Goal: Task Accomplishment & Management: Use online tool/utility

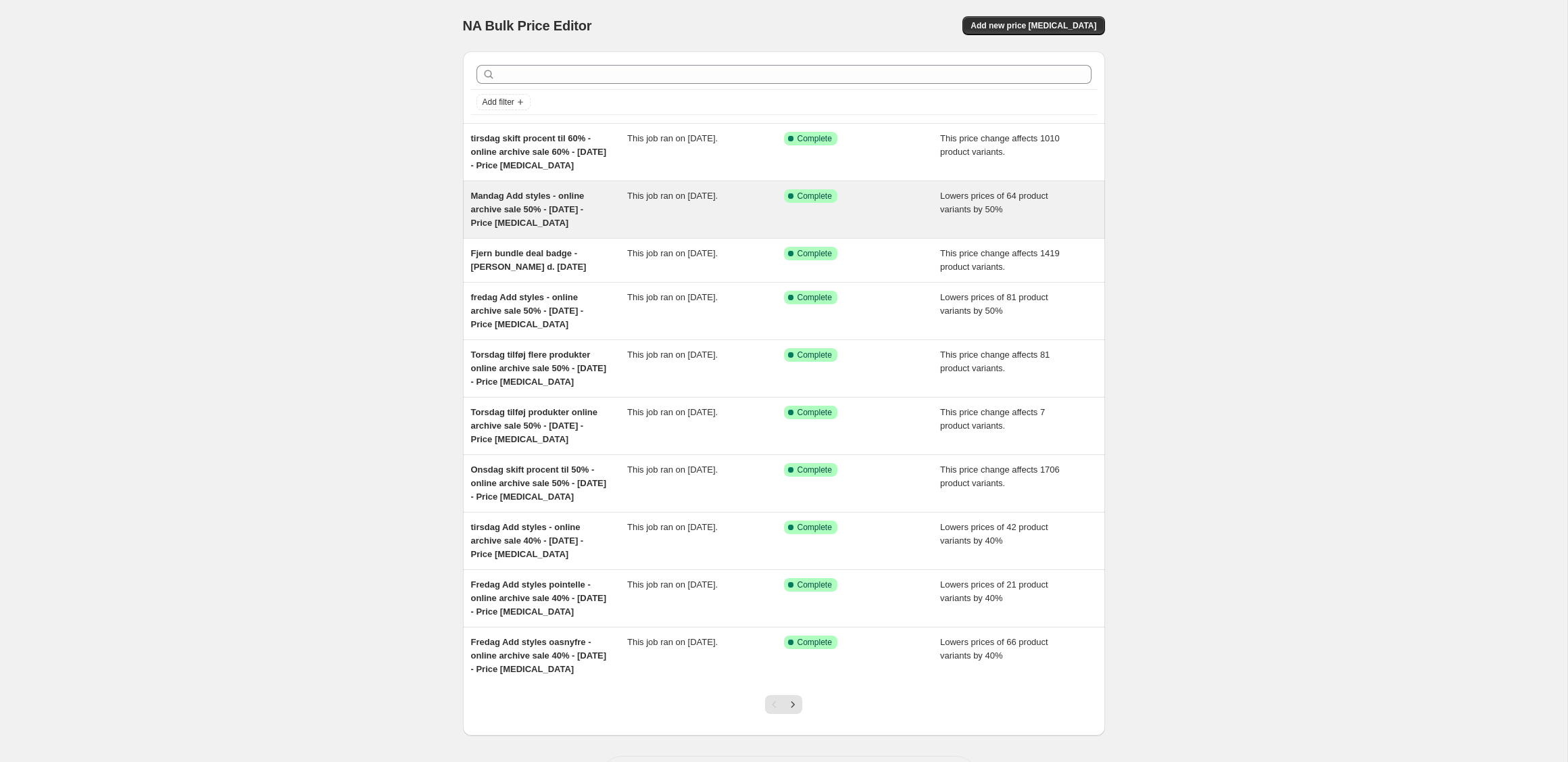
click at [582, 211] on div "Mandag Add styles - online archive sale 50% - [DATE] - Price [MEDICAL_DATA]" at bounding box center [550, 210] width 157 height 41
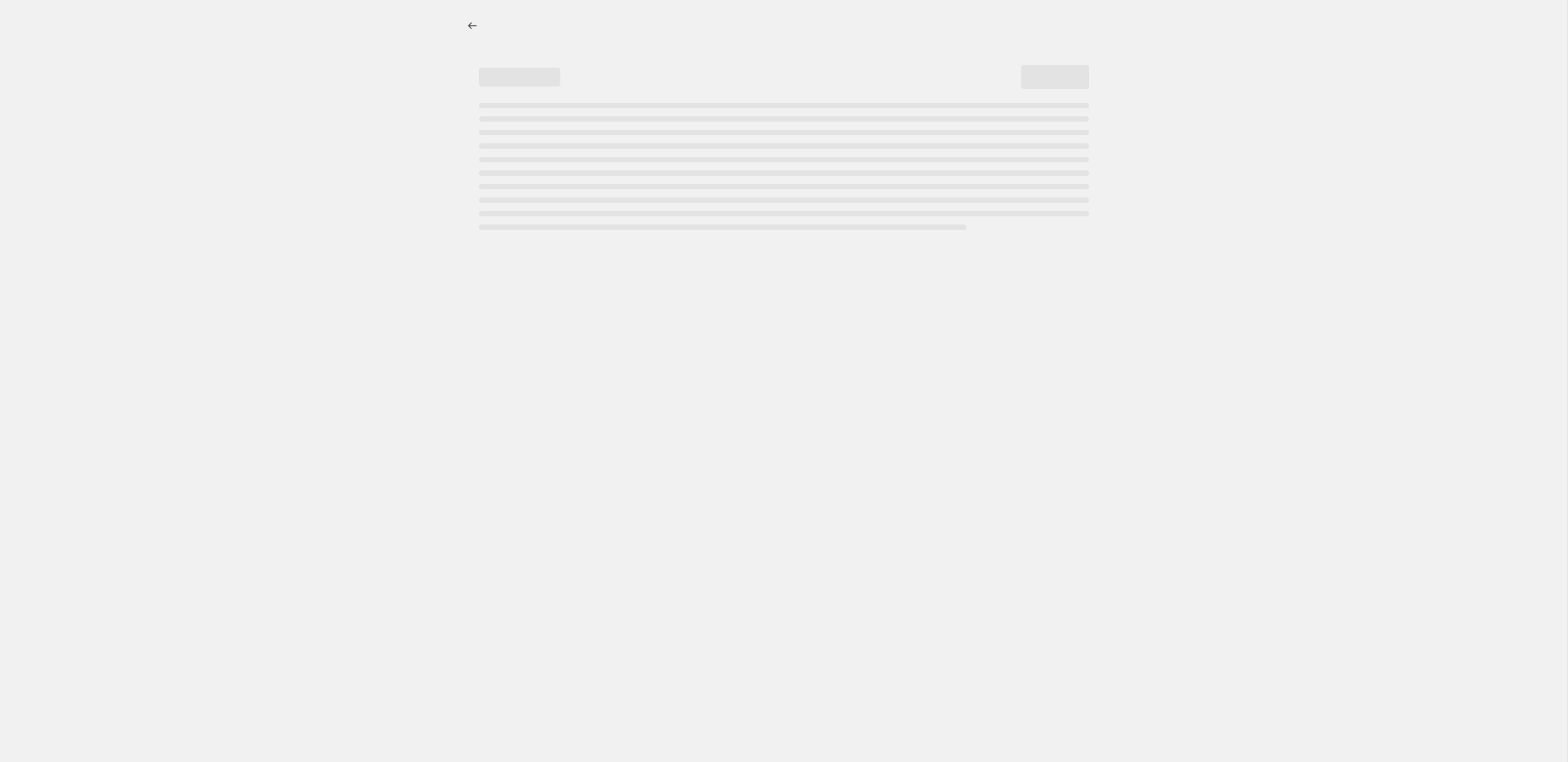
select select "percentage"
select select "tag"
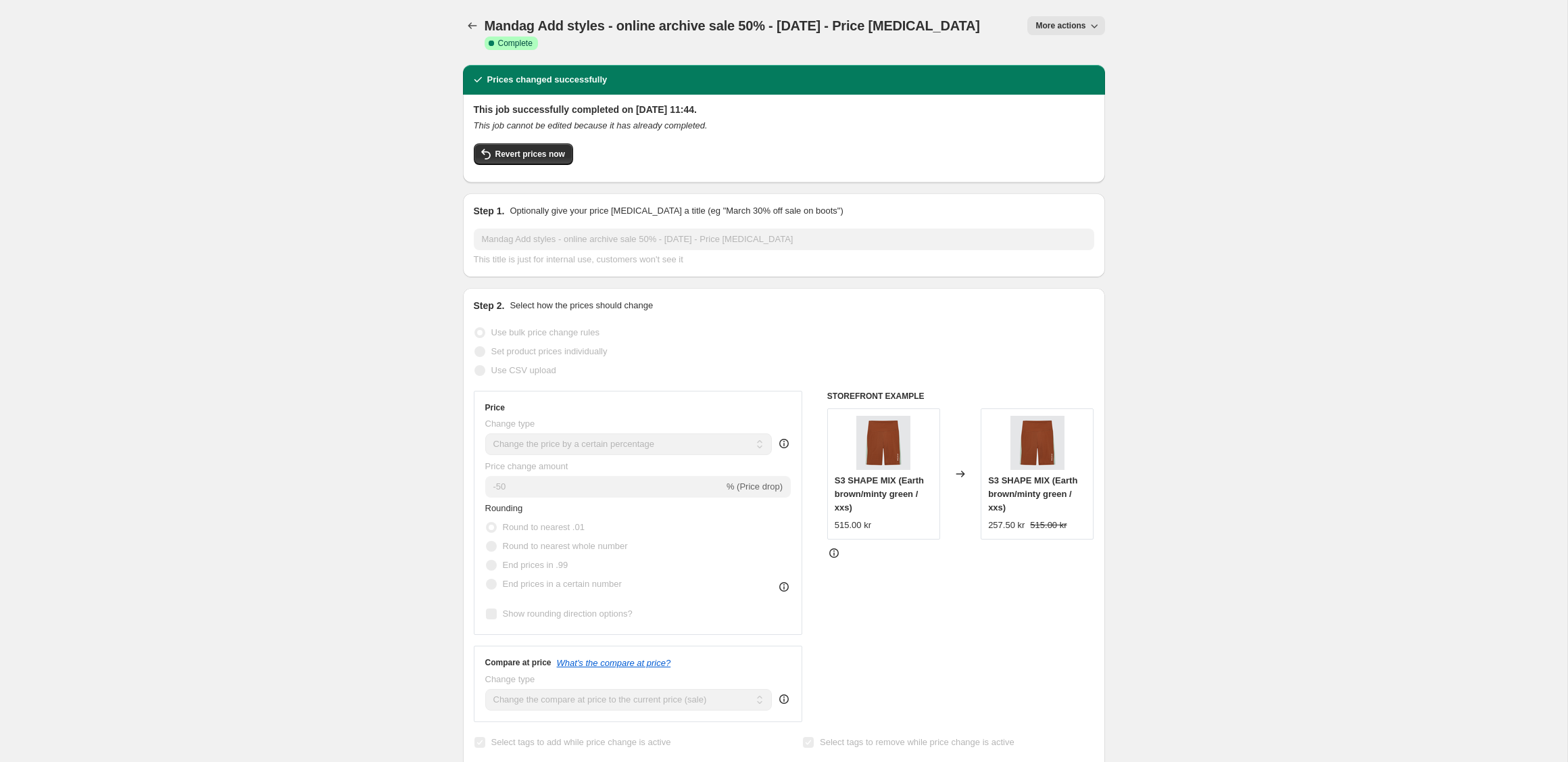
click at [1085, 23] on button "More actions" at bounding box center [1066, 25] width 77 height 19
click at [1074, 78] on span "Copy to new job" at bounding box center [1066, 77] width 63 height 10
select select "percentage"
select select "tag"
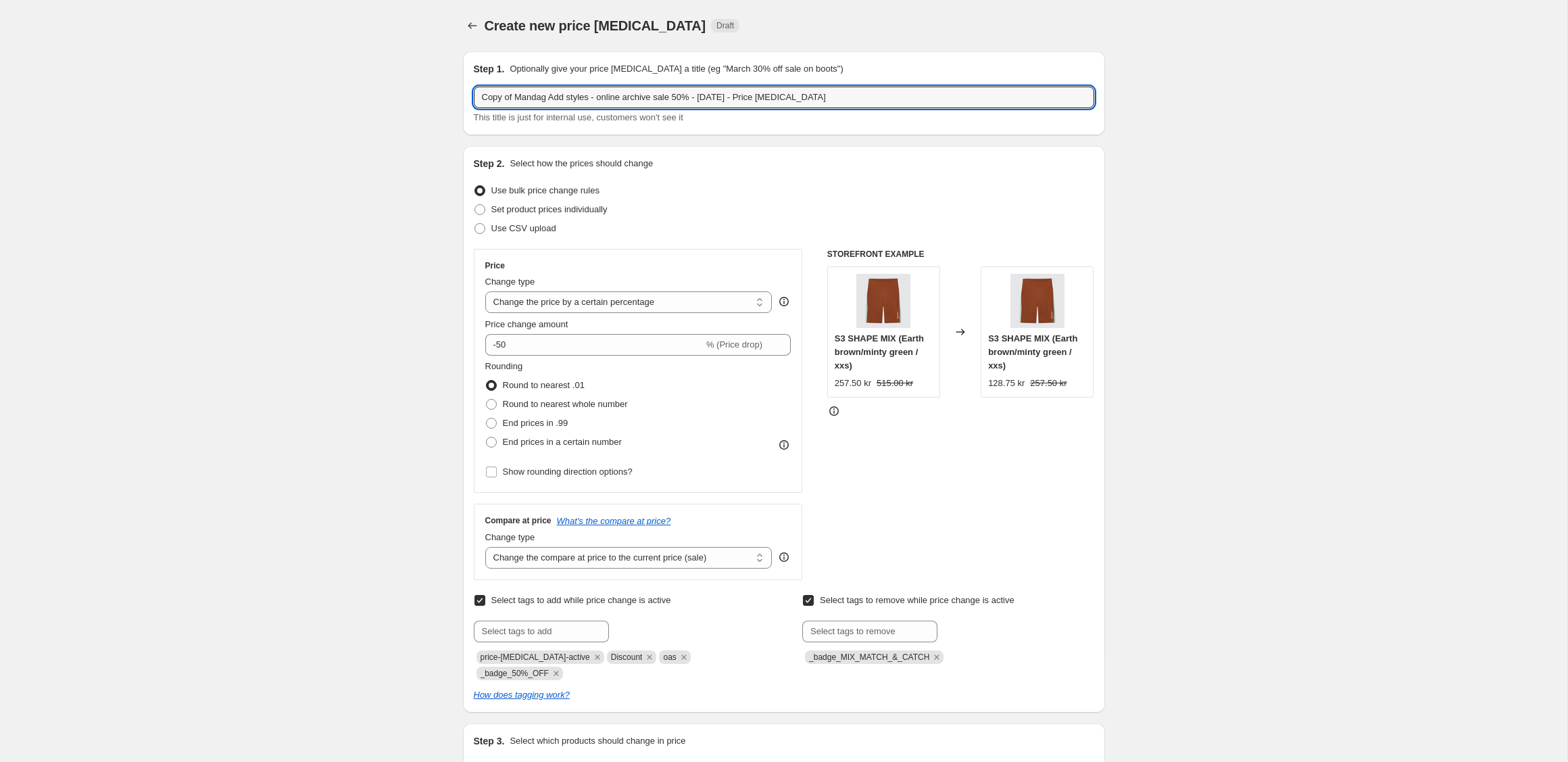
drag, startPoint x: 550, startPoint y: 97, endPoint x: 465, endPoint y: 96, distance: 85.0
click at [466, 96] on div "Step 1. Optionally give your price [MEDICAL_DATA] a title (eg "March 30% off sa…" at bounding box center [784, 93] width 642 height 84
click at [684, 97] on input "torsdag Add styles - online archive sale 50% - [DATE] - Price [MEDICAL_DATA]" at bounding box center [784, 97] width 621 height 21
type input "torsdag Add styles - online archive sale 50% - [DATE] - Price [MEDICAL_DATA]"
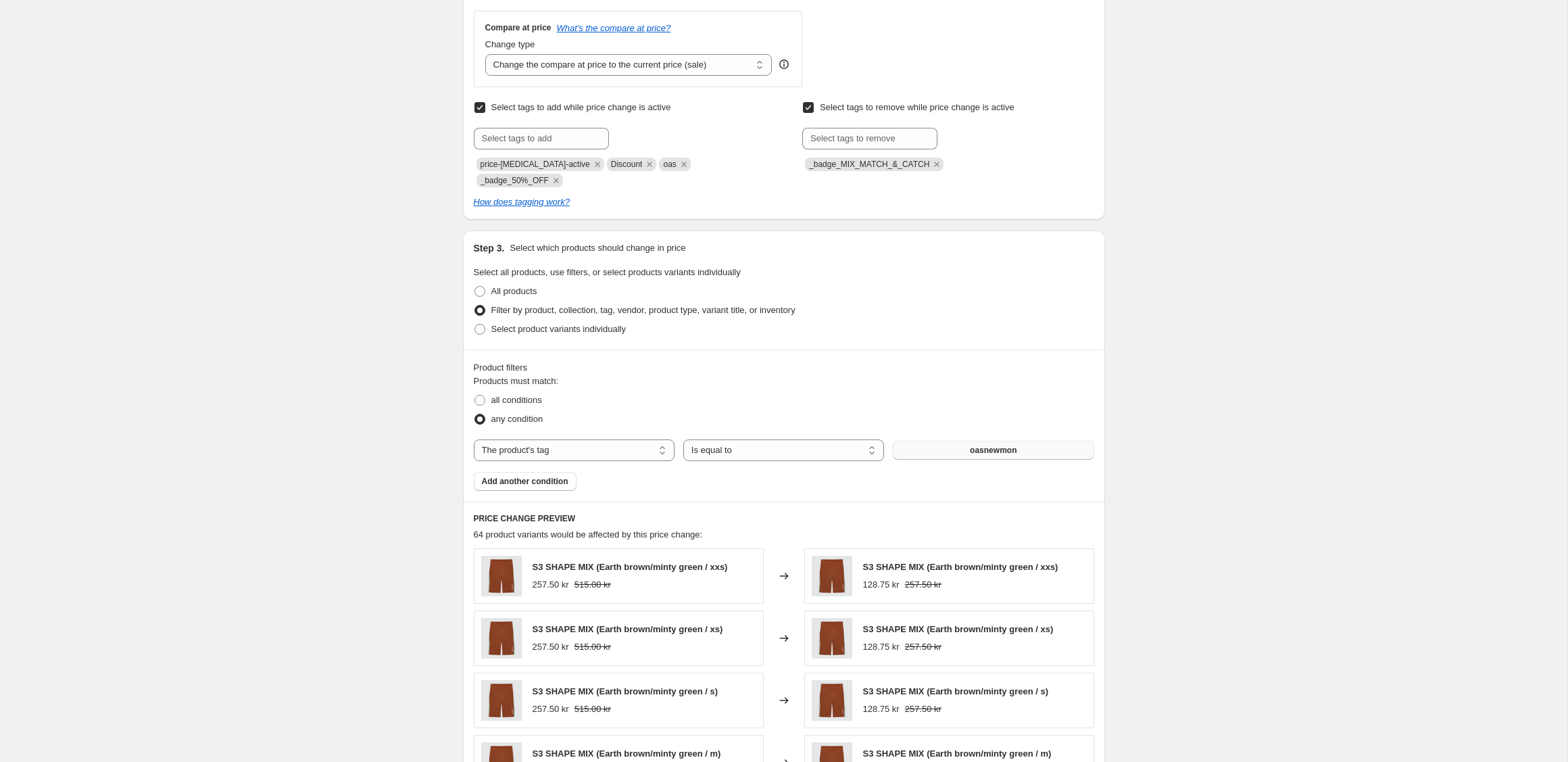
scroll to position [495, 0]
click at [970, 448] on span "oasnewmon" at bounding box center [993, 448] width 47 height 11
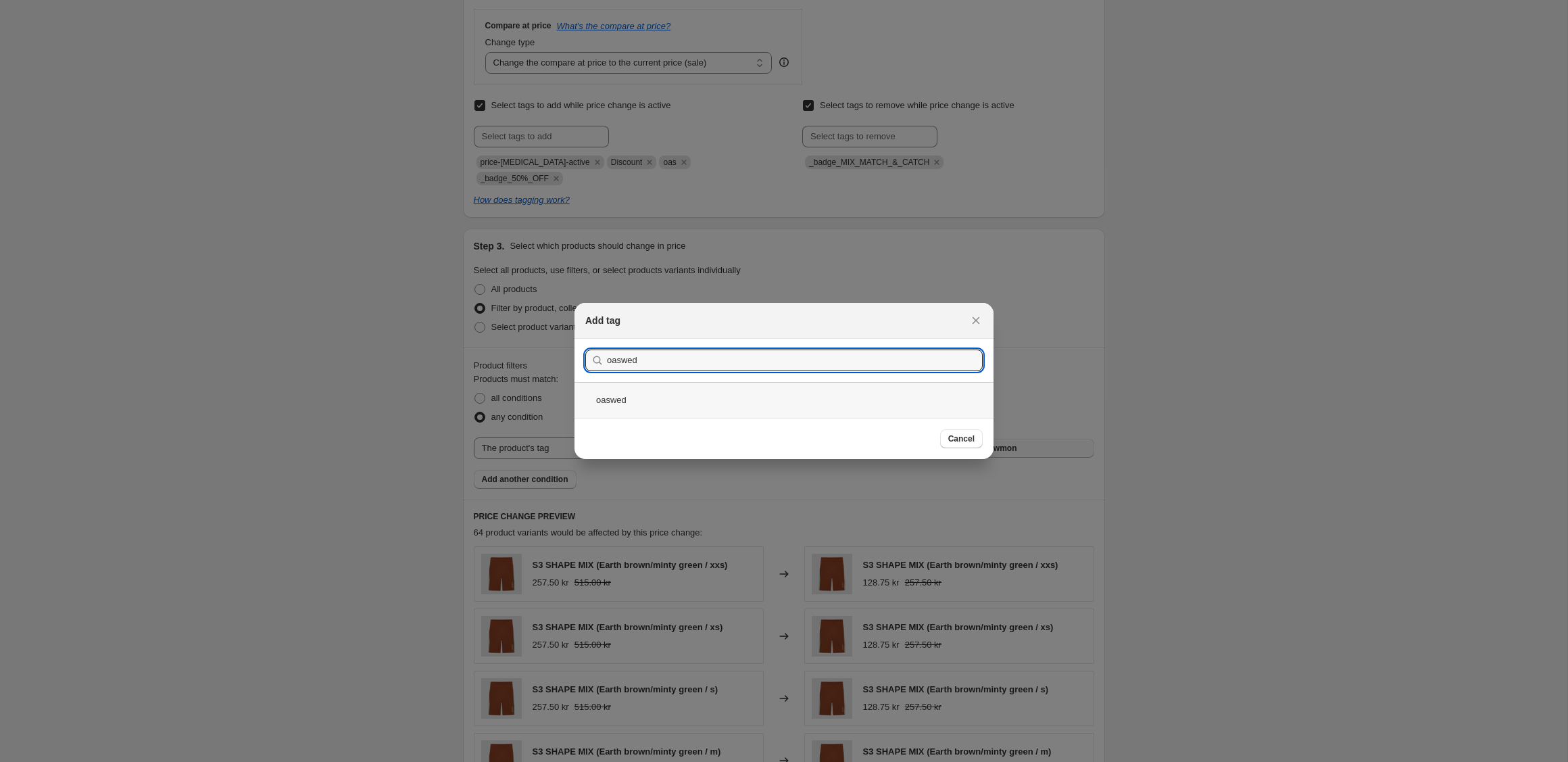
type input "oaswed"
click at [617, 401] on div "oaswed" at bounding box center [783, 400] width 419 height 36
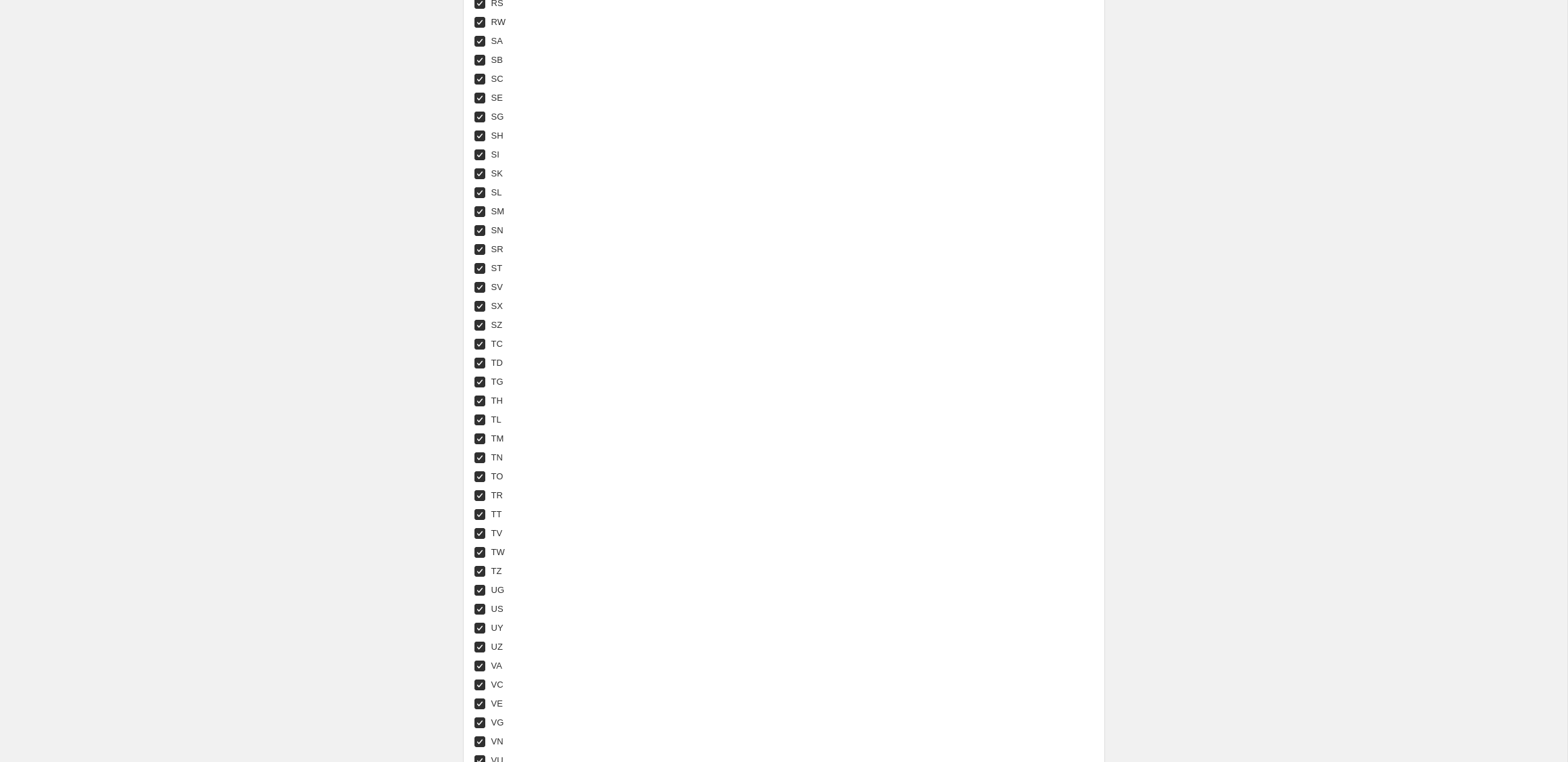
scroll to position [4898, 0]
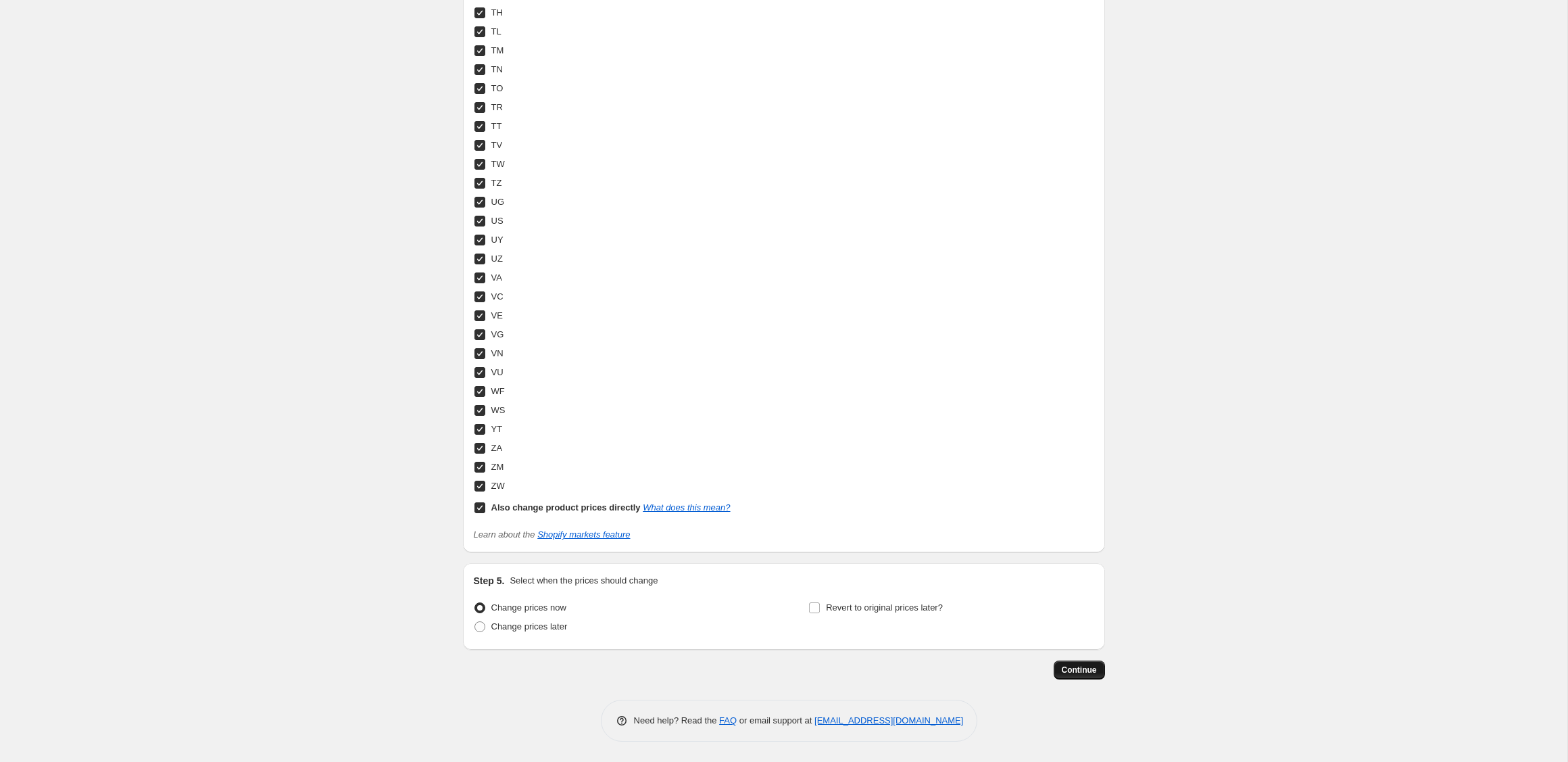
click at [1076, 669] on span "Continue" at bounding box center [1079, 670] width 35 height 11
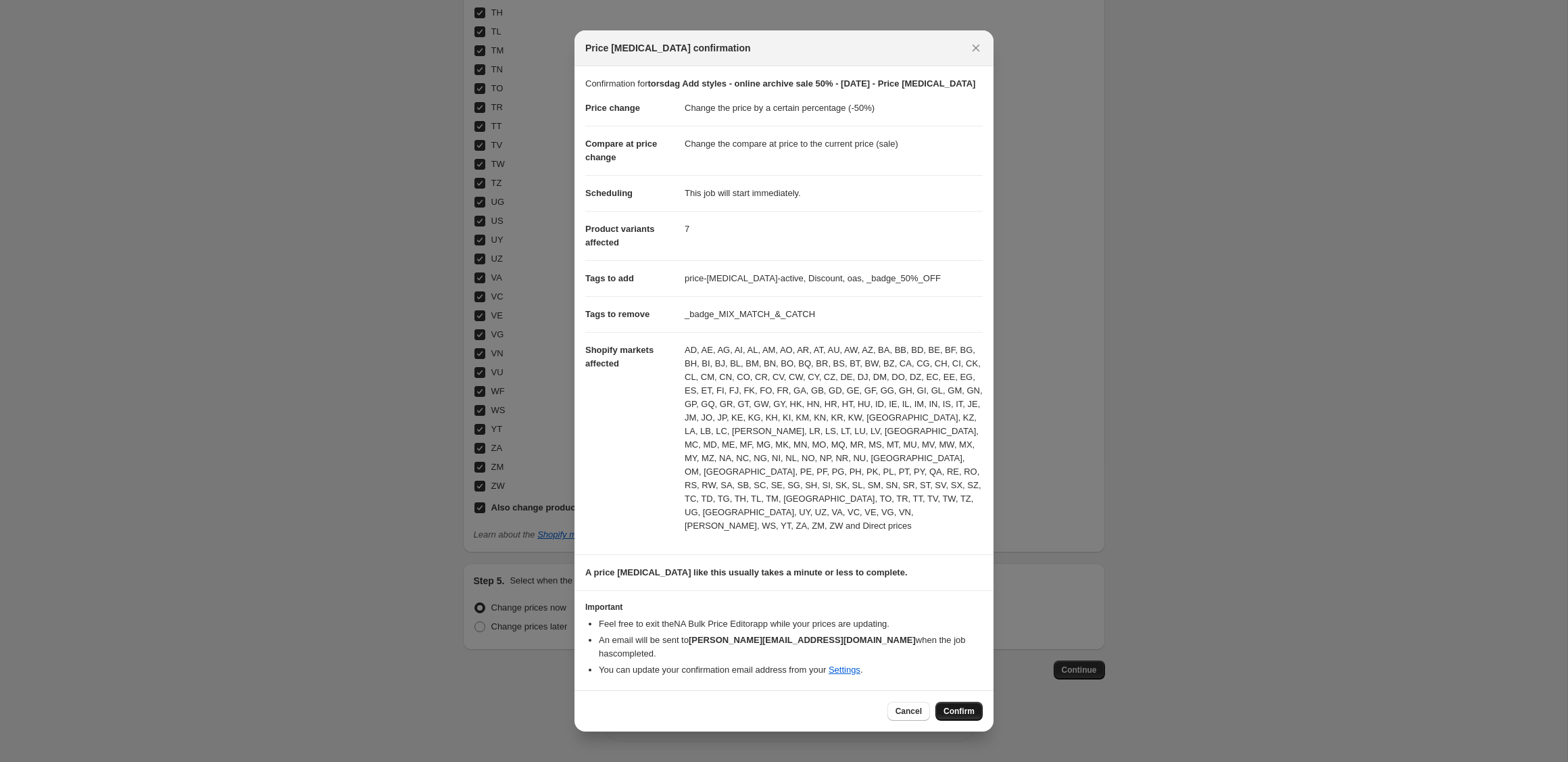
click at [969, 706] on span "Confirm" at bounding box center [959, 711] width 31 height 11
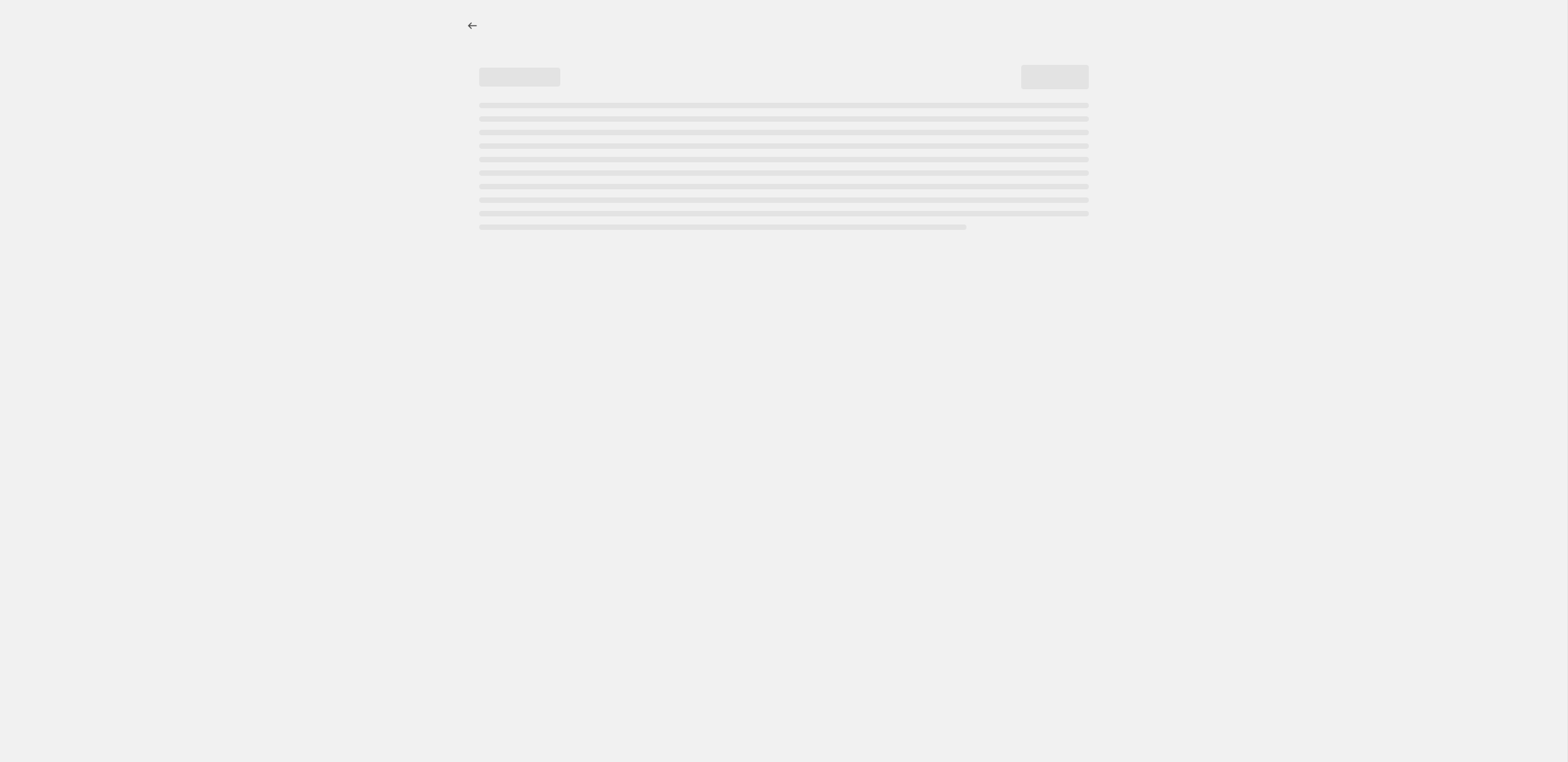
select select "percentage"
select select "tag"
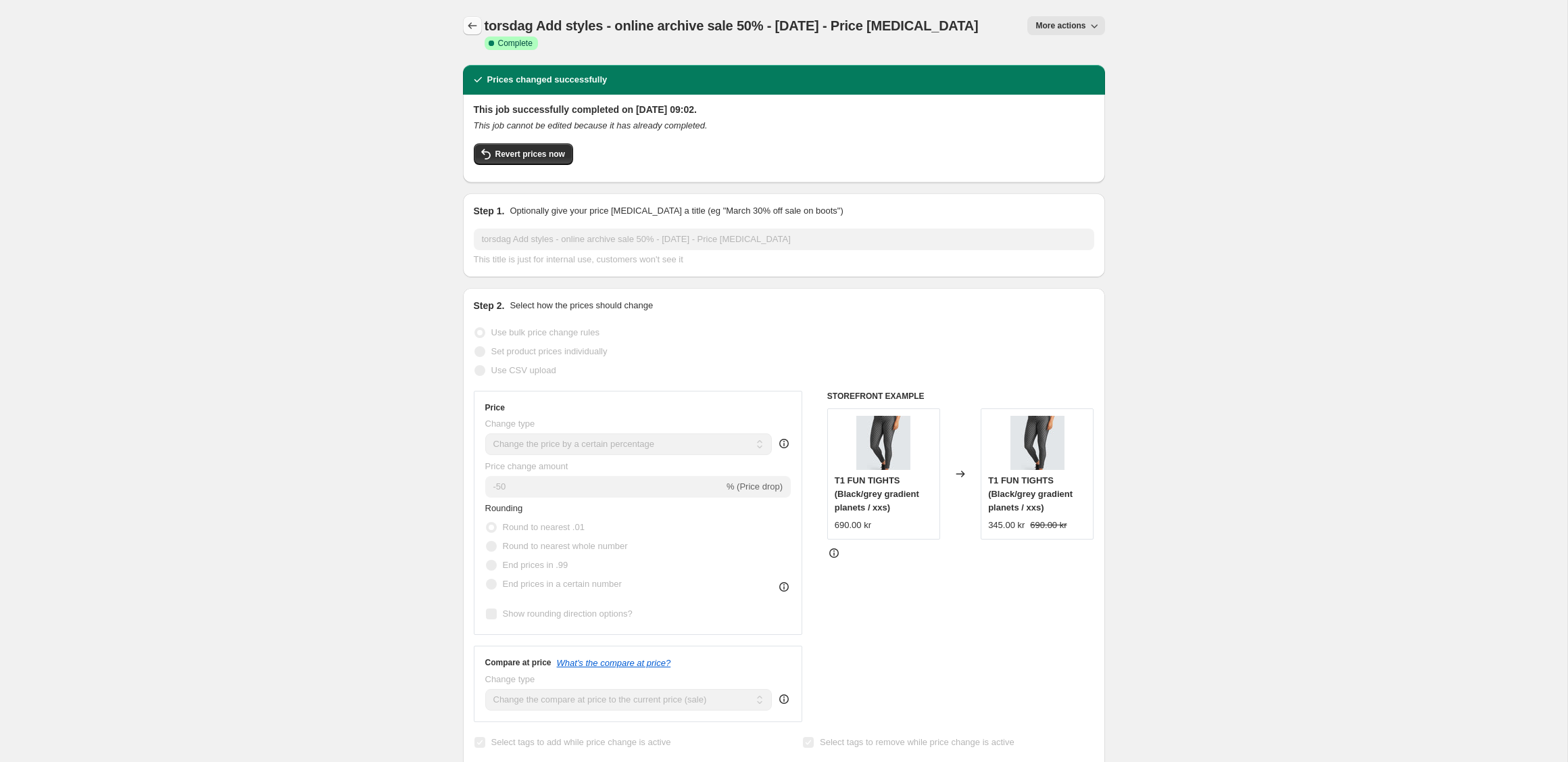
click at [474, 25] on icon "Price change jobs" at bounding box center [472, 25] width 14 height 14
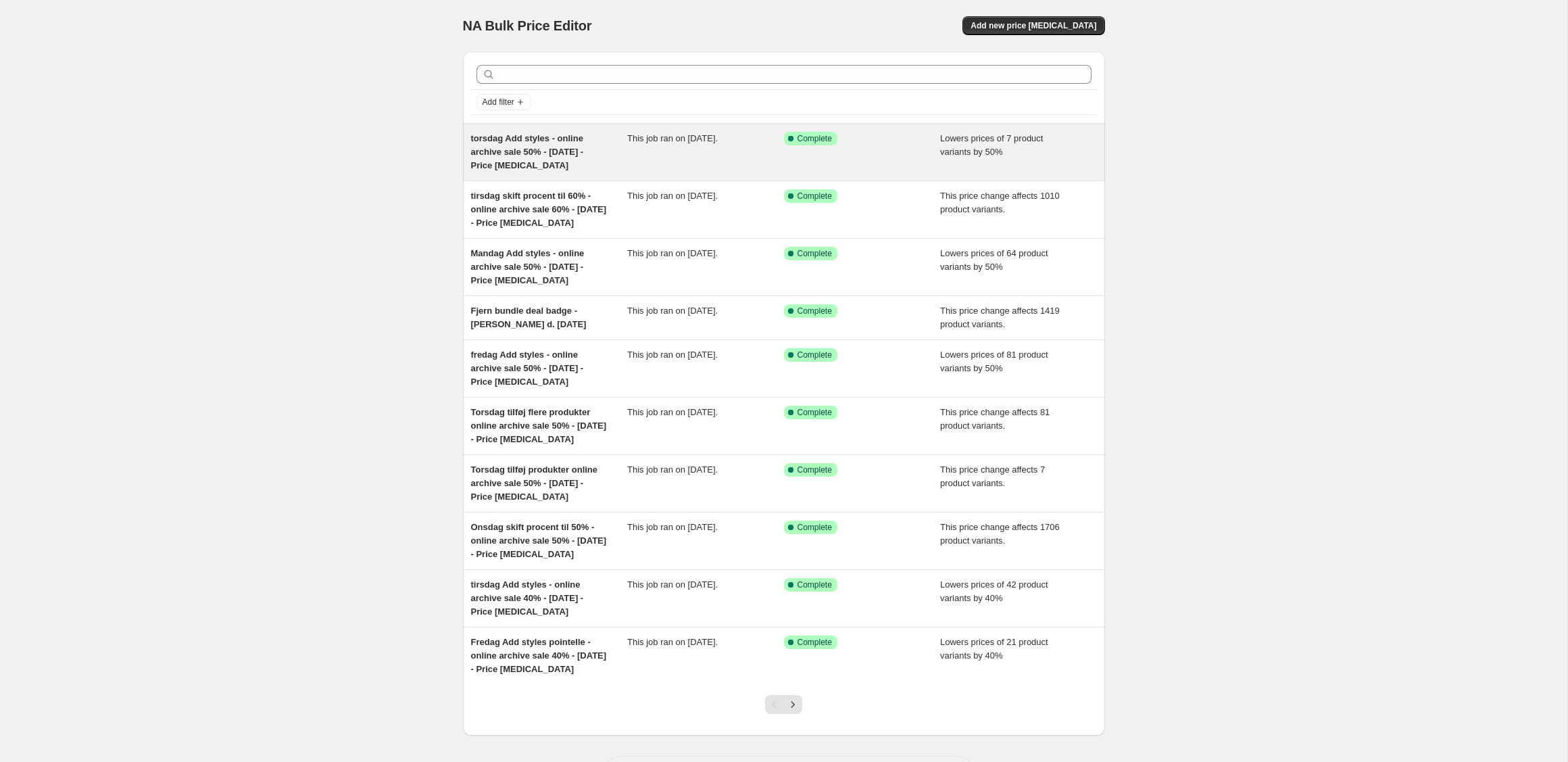
click at [586, 154] on div "torsdag Add styles - online archive sale 50% - [DATE] - Price [MEDICAL_DATA]" at bounding box center [550, 152] width 157 height 41
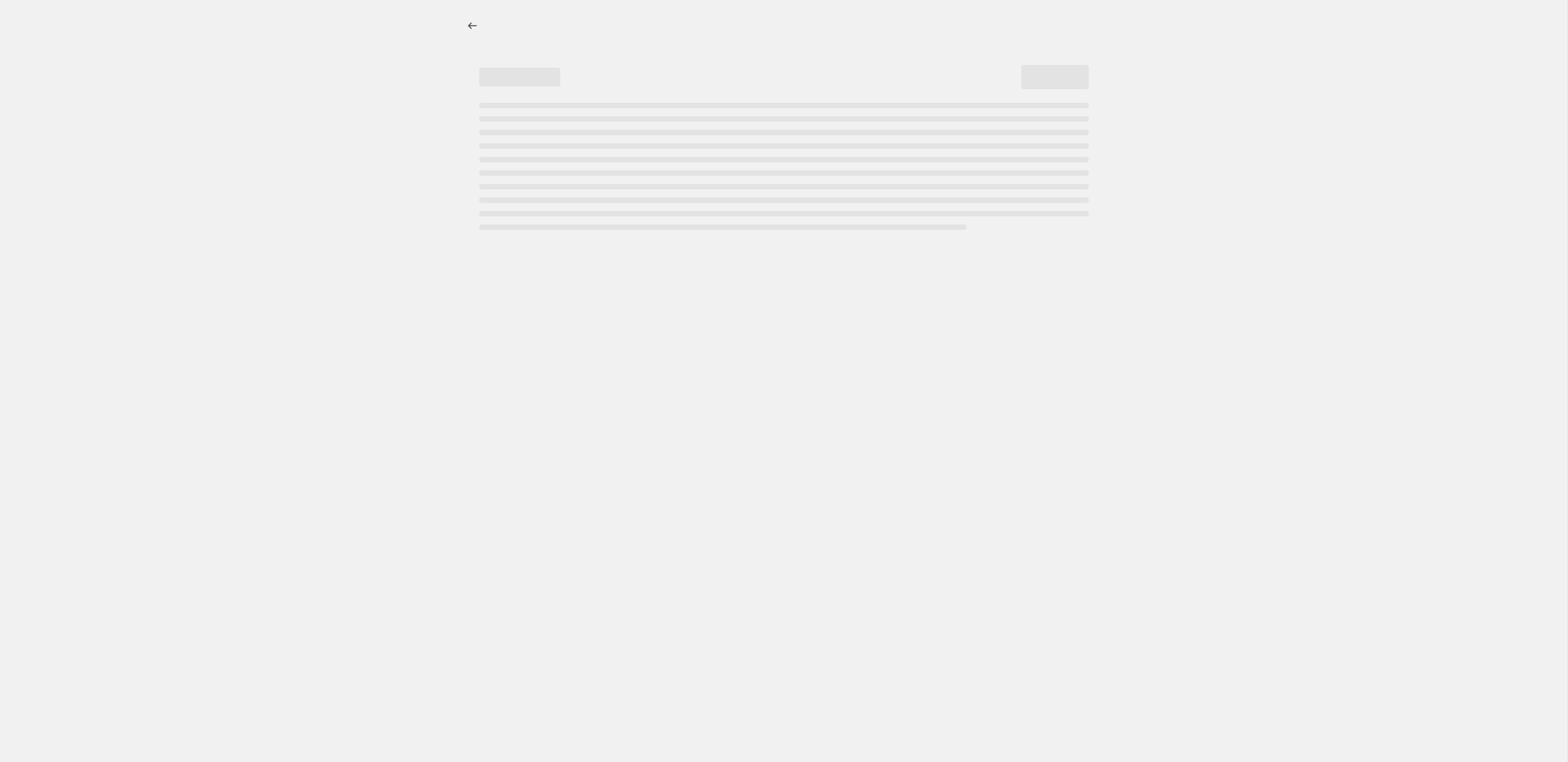
select select "percentage"
select select "tag"
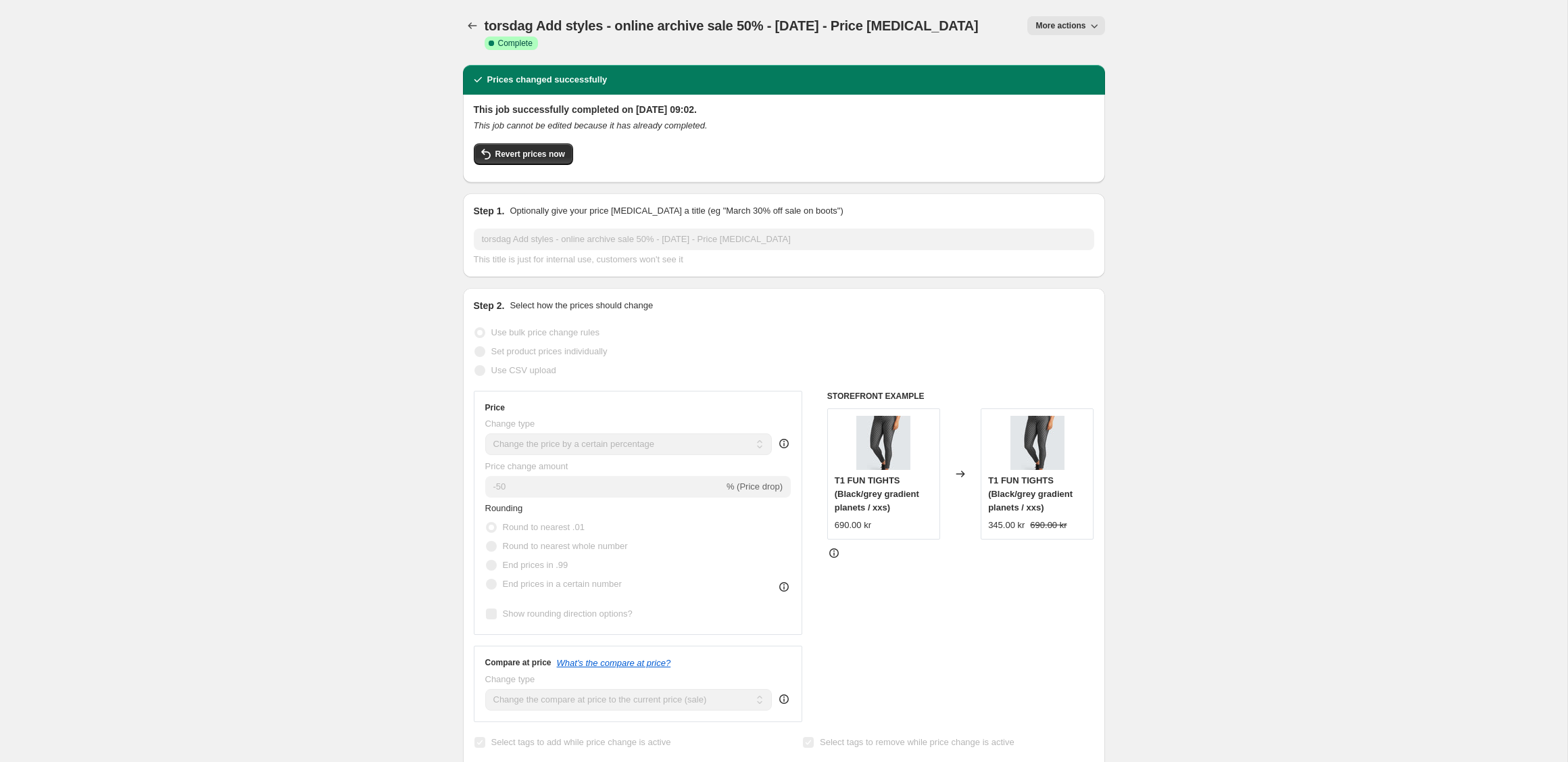
click at [1095, 28] on icon "button" at bounding box center [1094, 25] width 14 height 14
click at [1083, 80] on span "Copy to new job" at bounding box center [1066, 77] width 63 height 10
select select "percentage"
select select "tag"
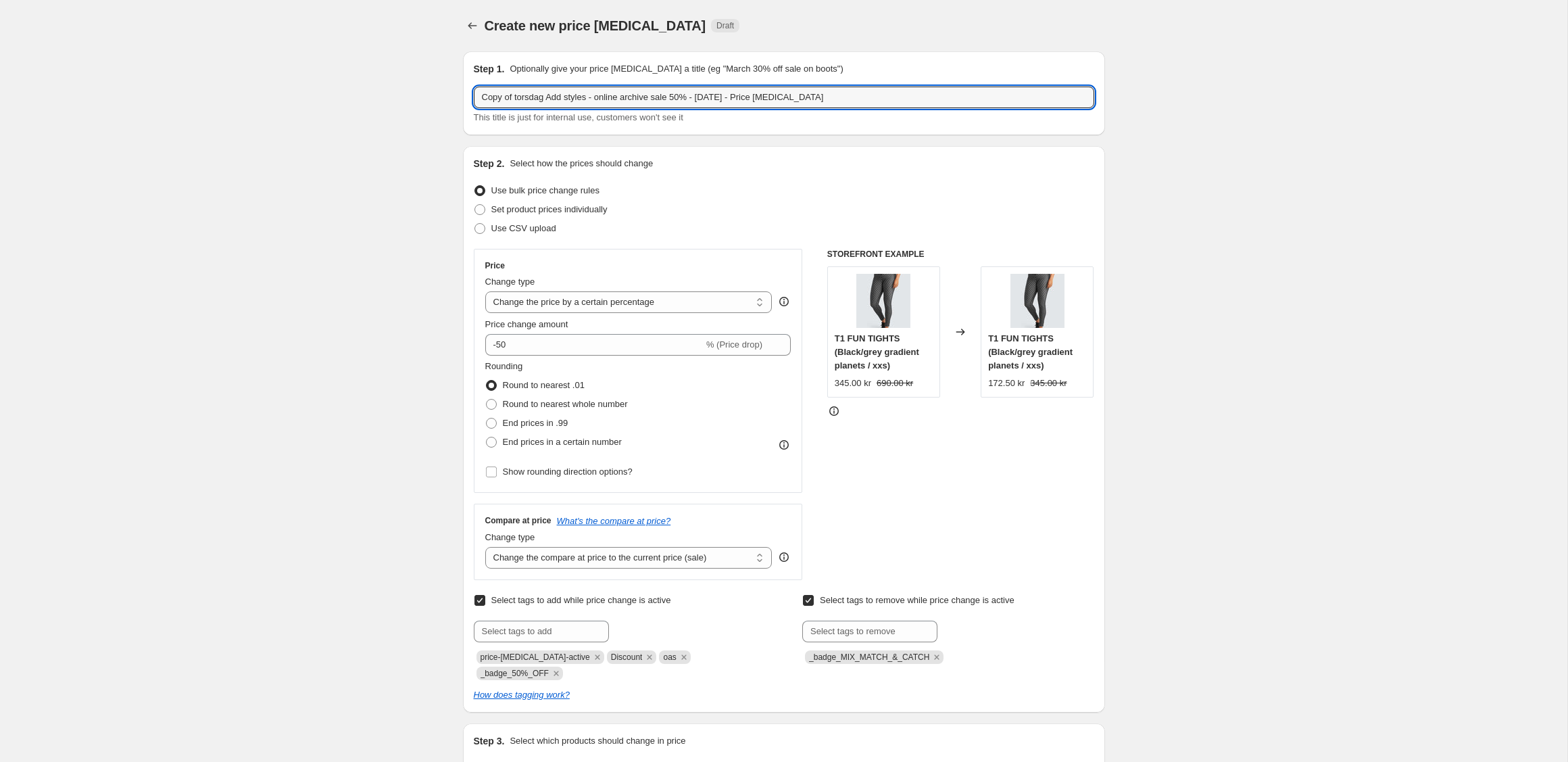
drag, startPoint x: 518, startPoint y: 96, endPoint x: 381, endPoint y: 85, distance: 137.4
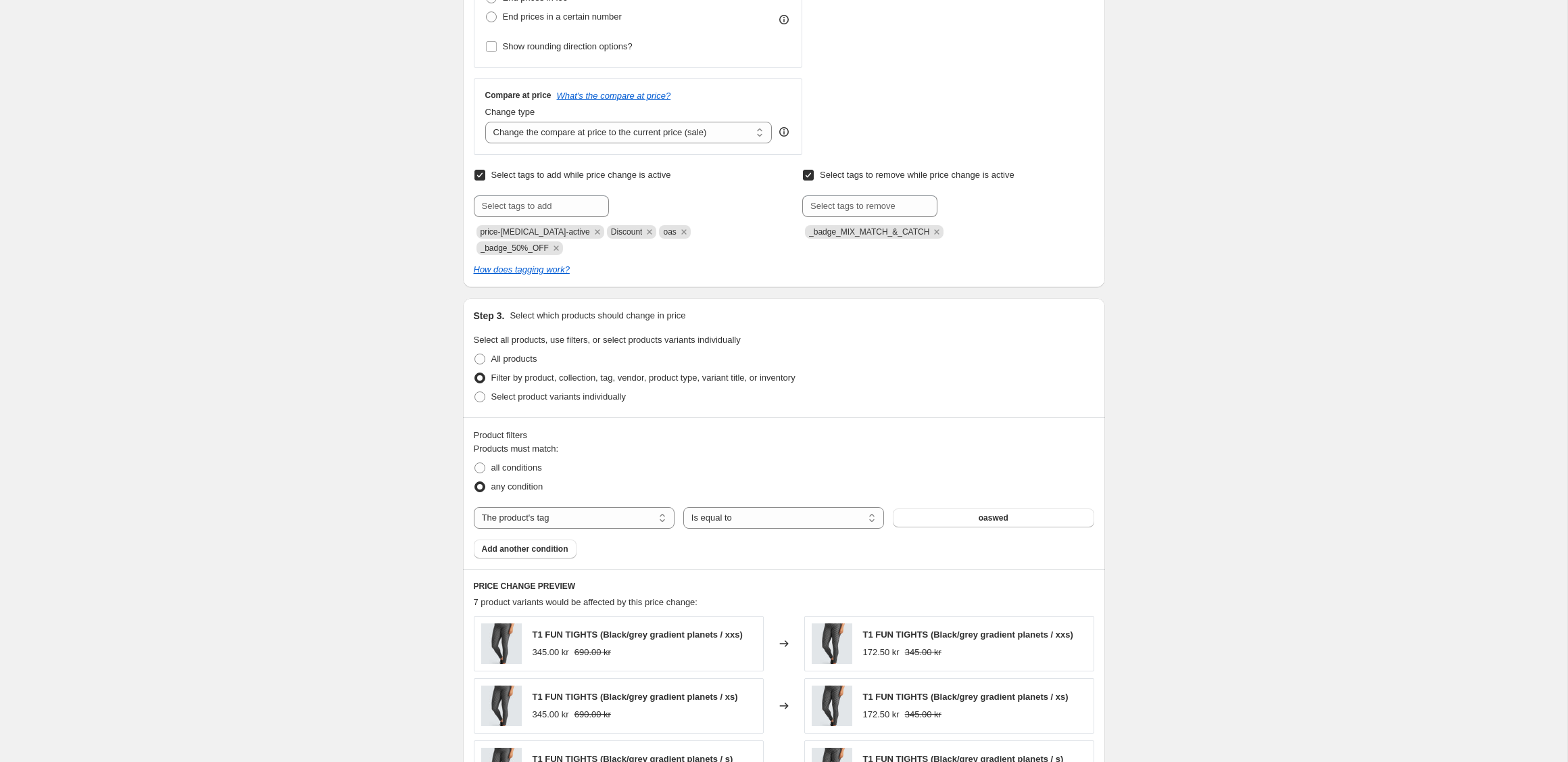
scroll to position [453, 0]
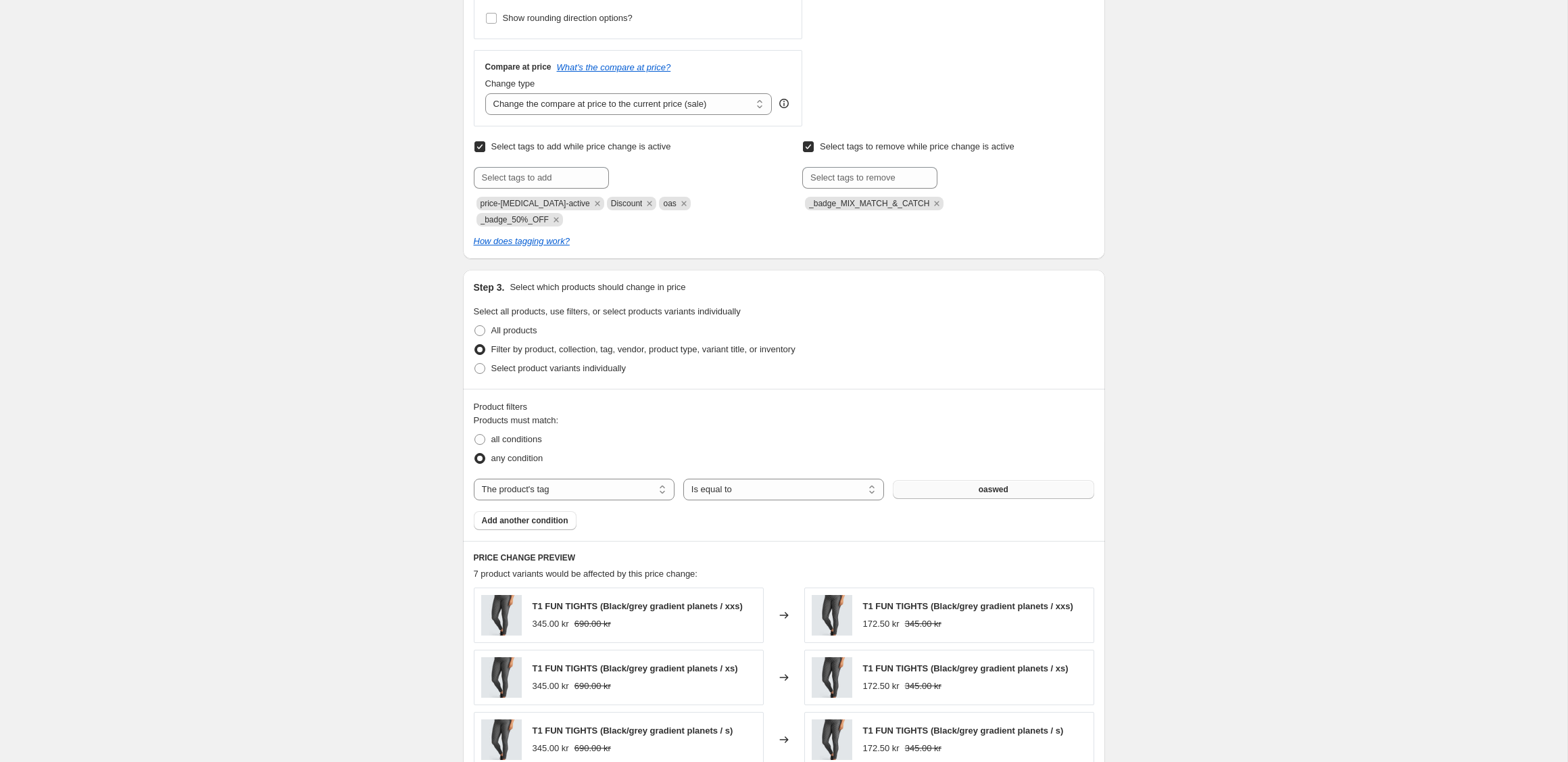
type input "new torsdag Add styles - online archive sale 50% - [DATE] - Price [MEDICAL_DATA]"
click at [1008, 492] on span "oaswed" at bounding box center [993, 489] width 29 height 11
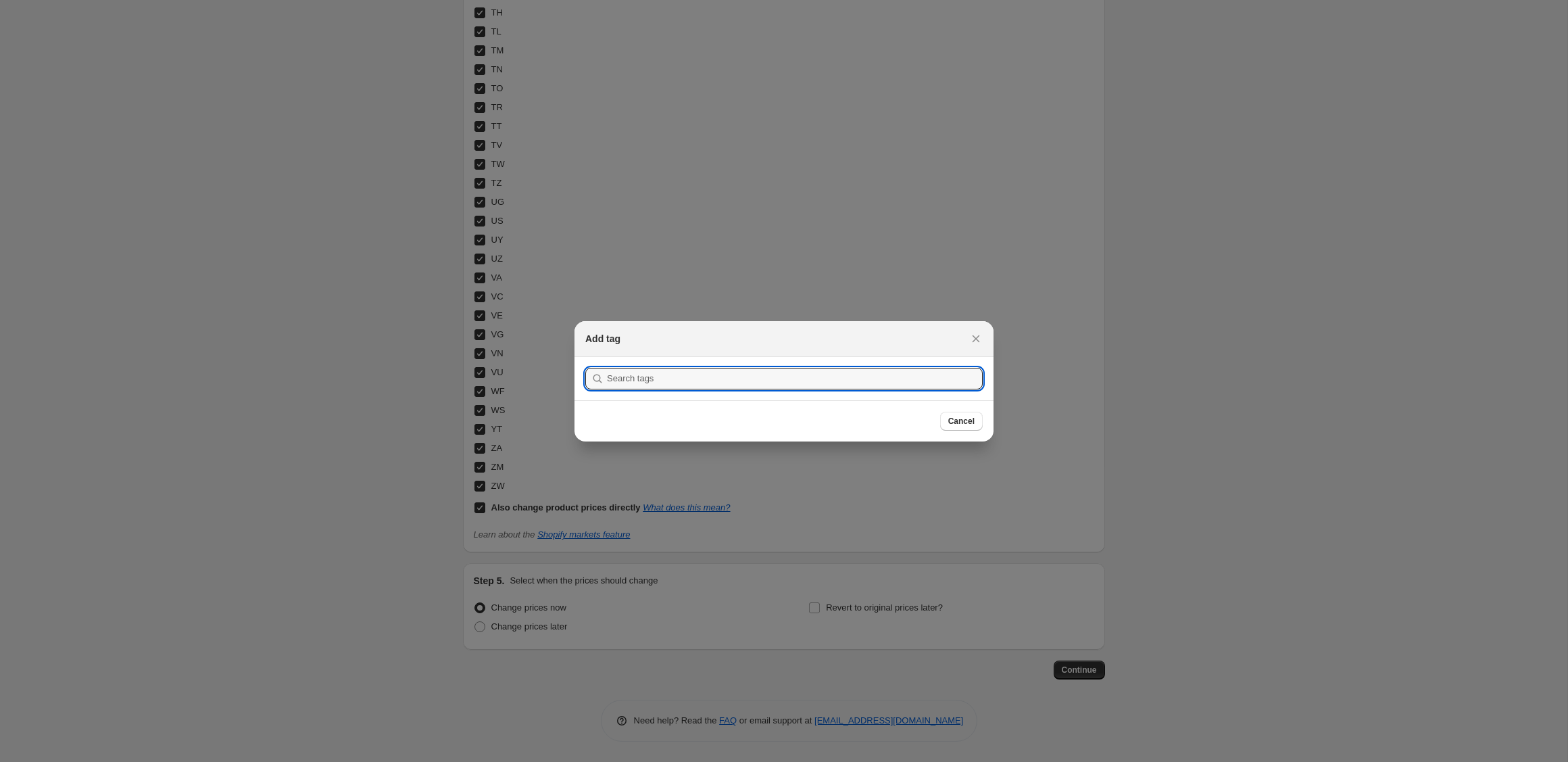
scroll to position [0, 0]
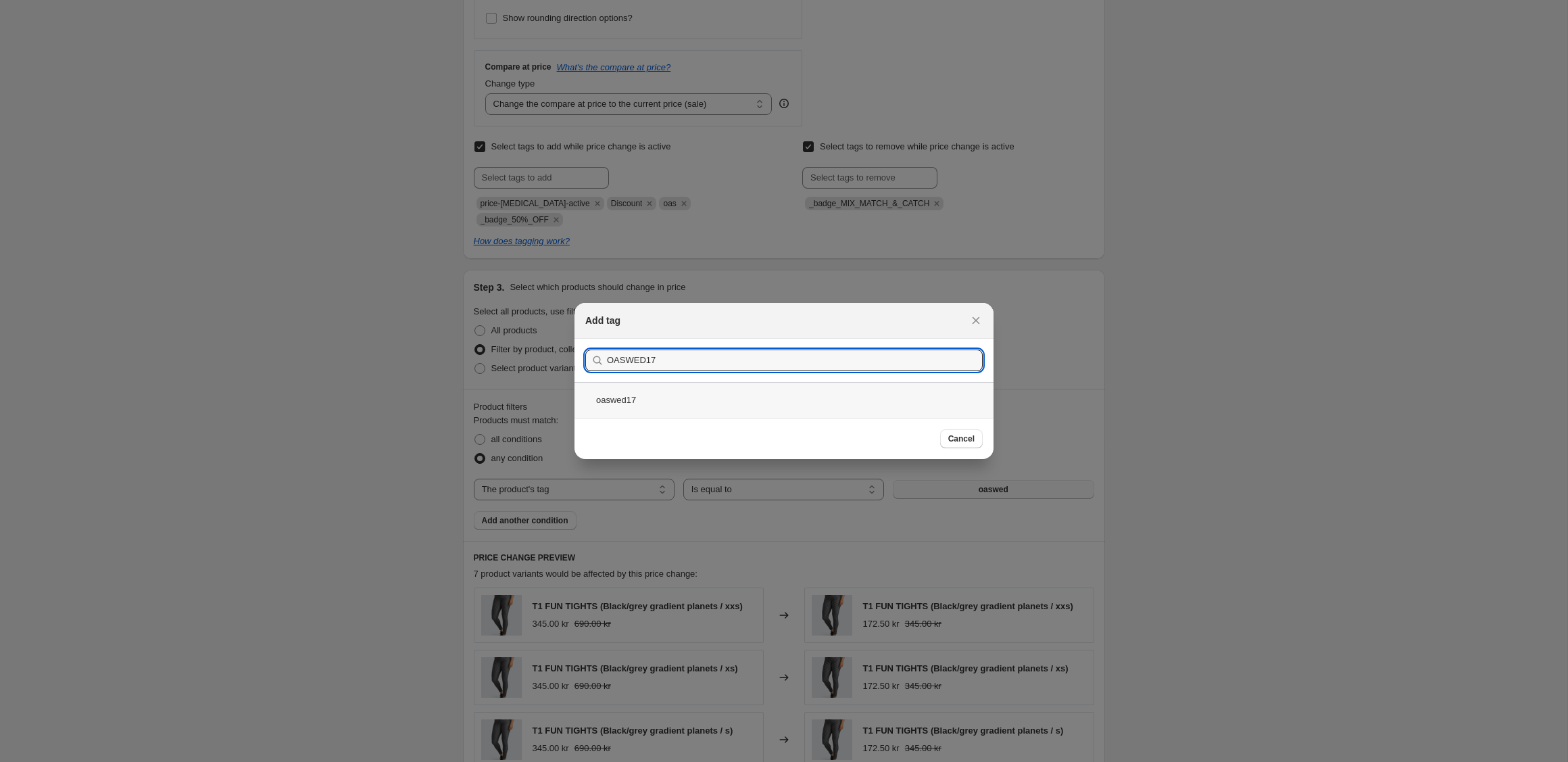
type input "OASWED17"
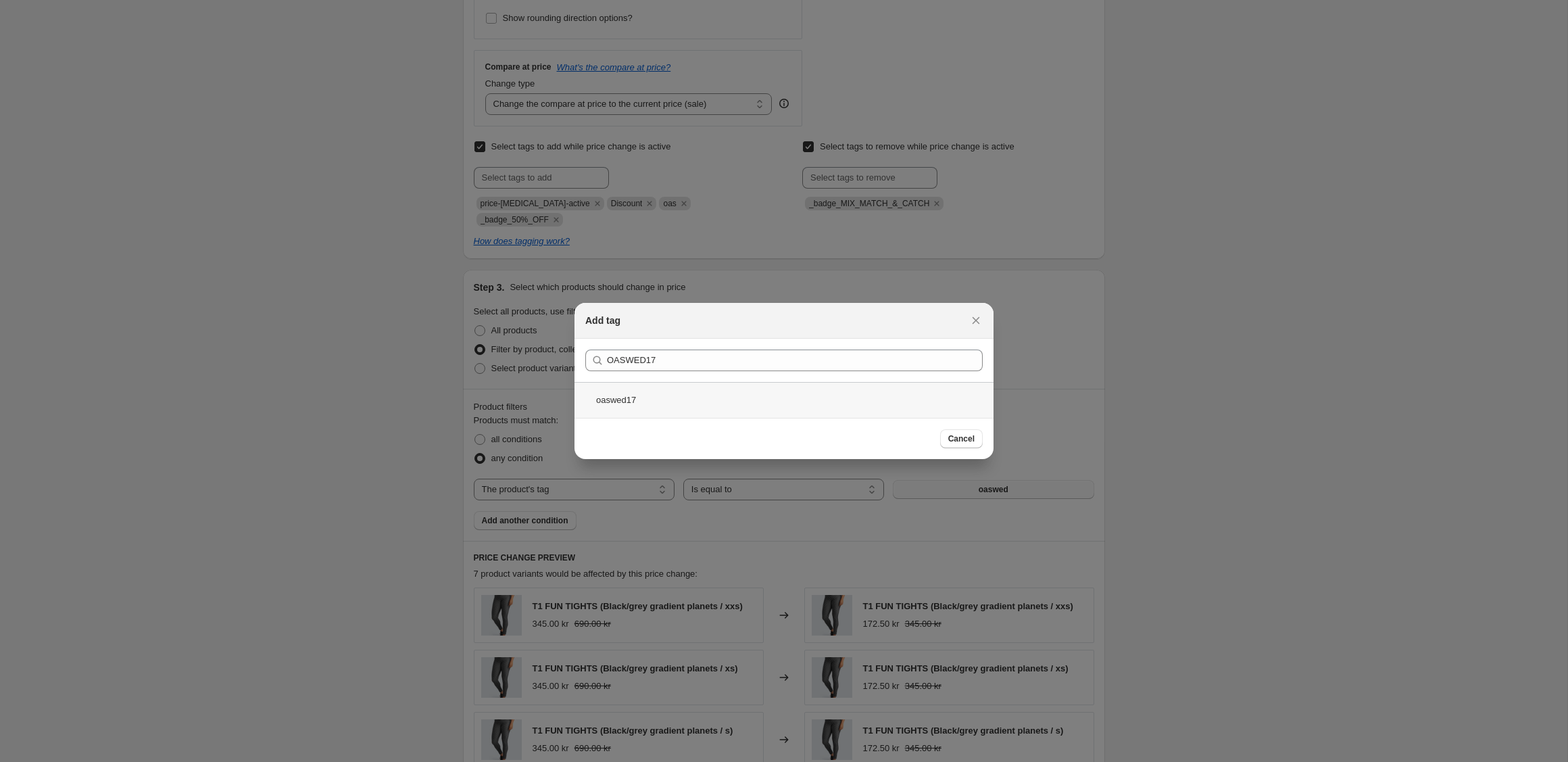
click at [663, 400] on div "oaswed17" at bounding box center [783, 400] width 419 height 36
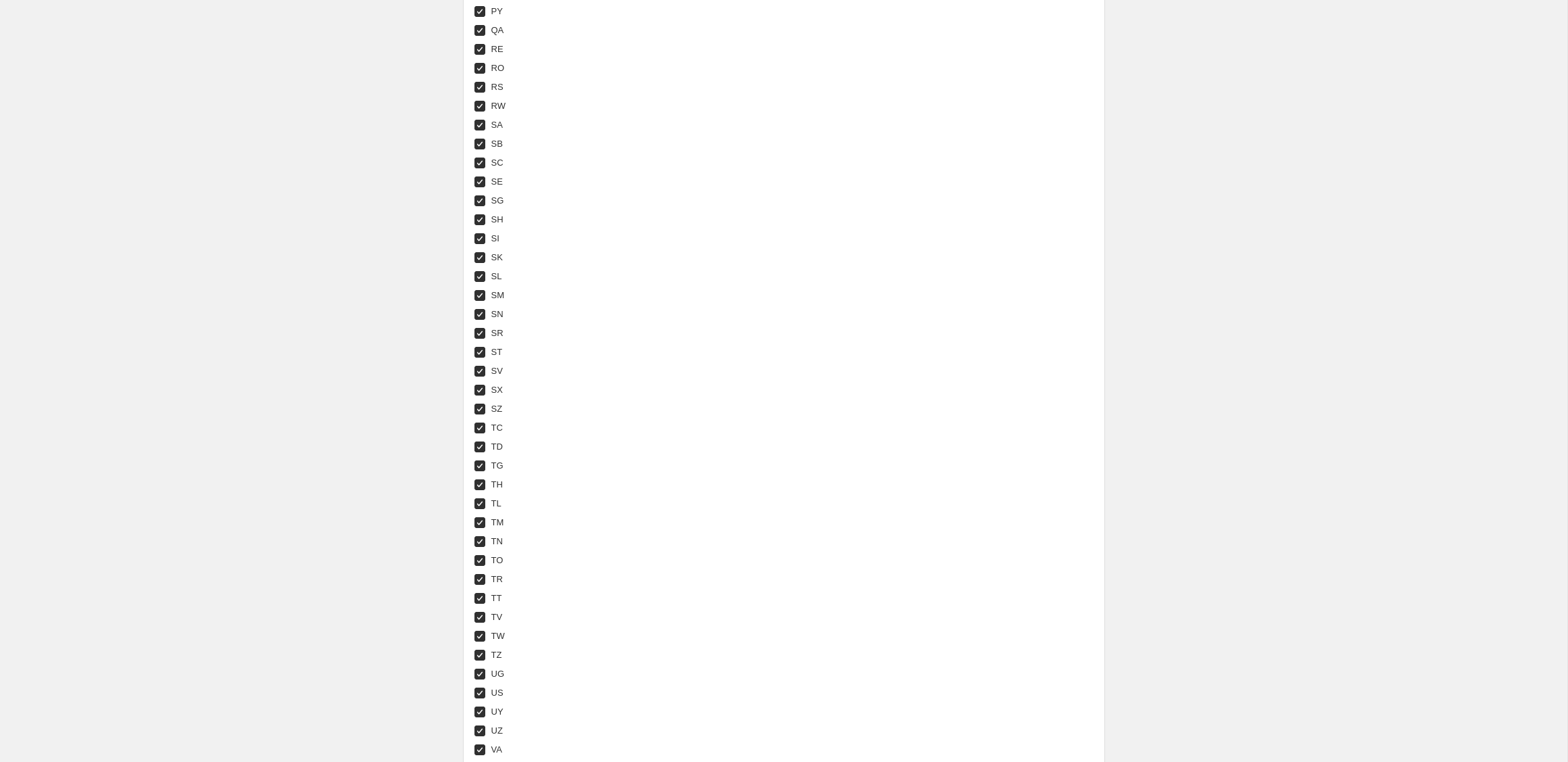
scroll to position [4898, 0]
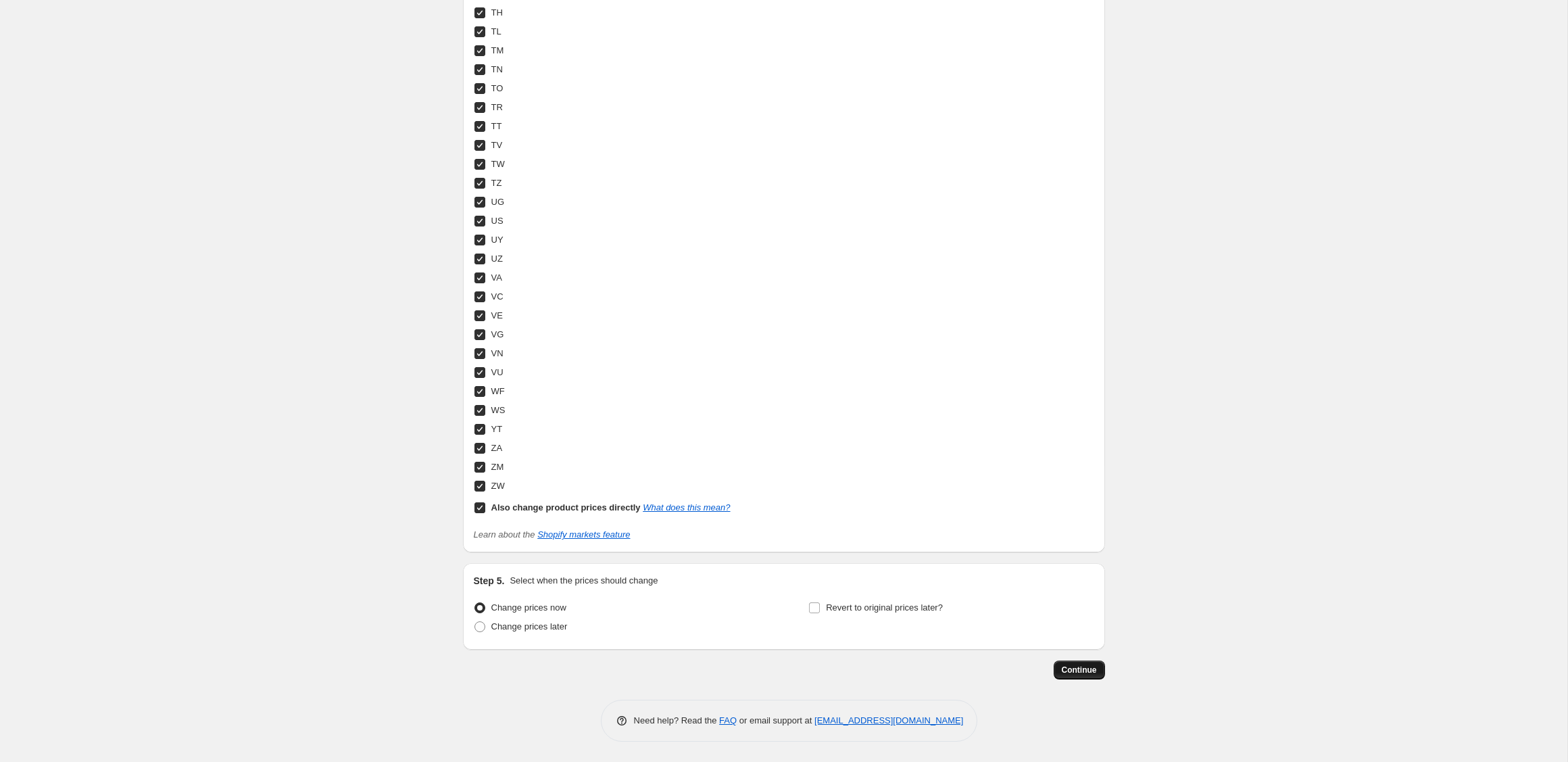
click at [1076, 673] on span "Continue" at bounding box center [1079, 670] width 35 height 11
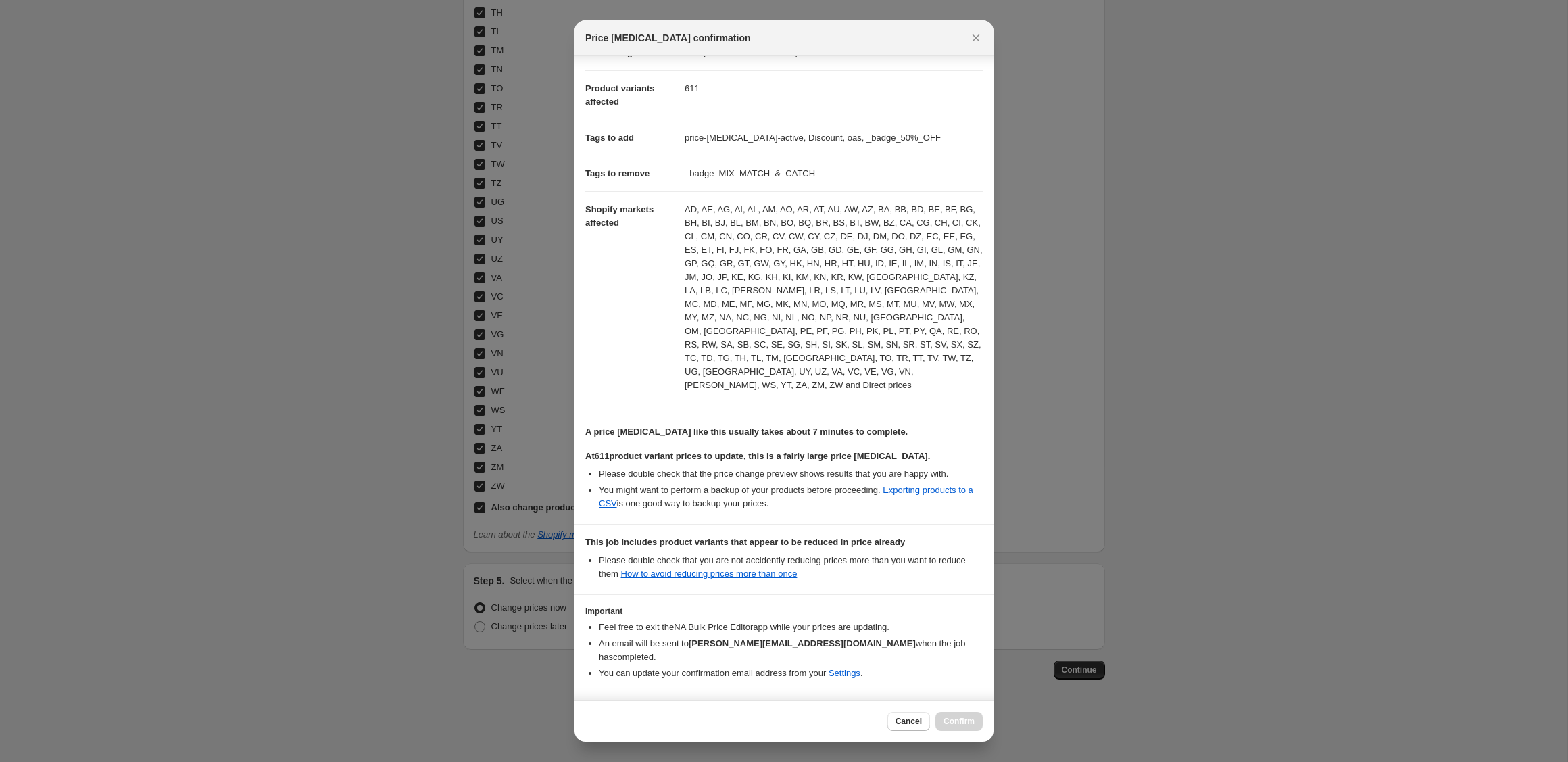
scroll to position [151, 0]
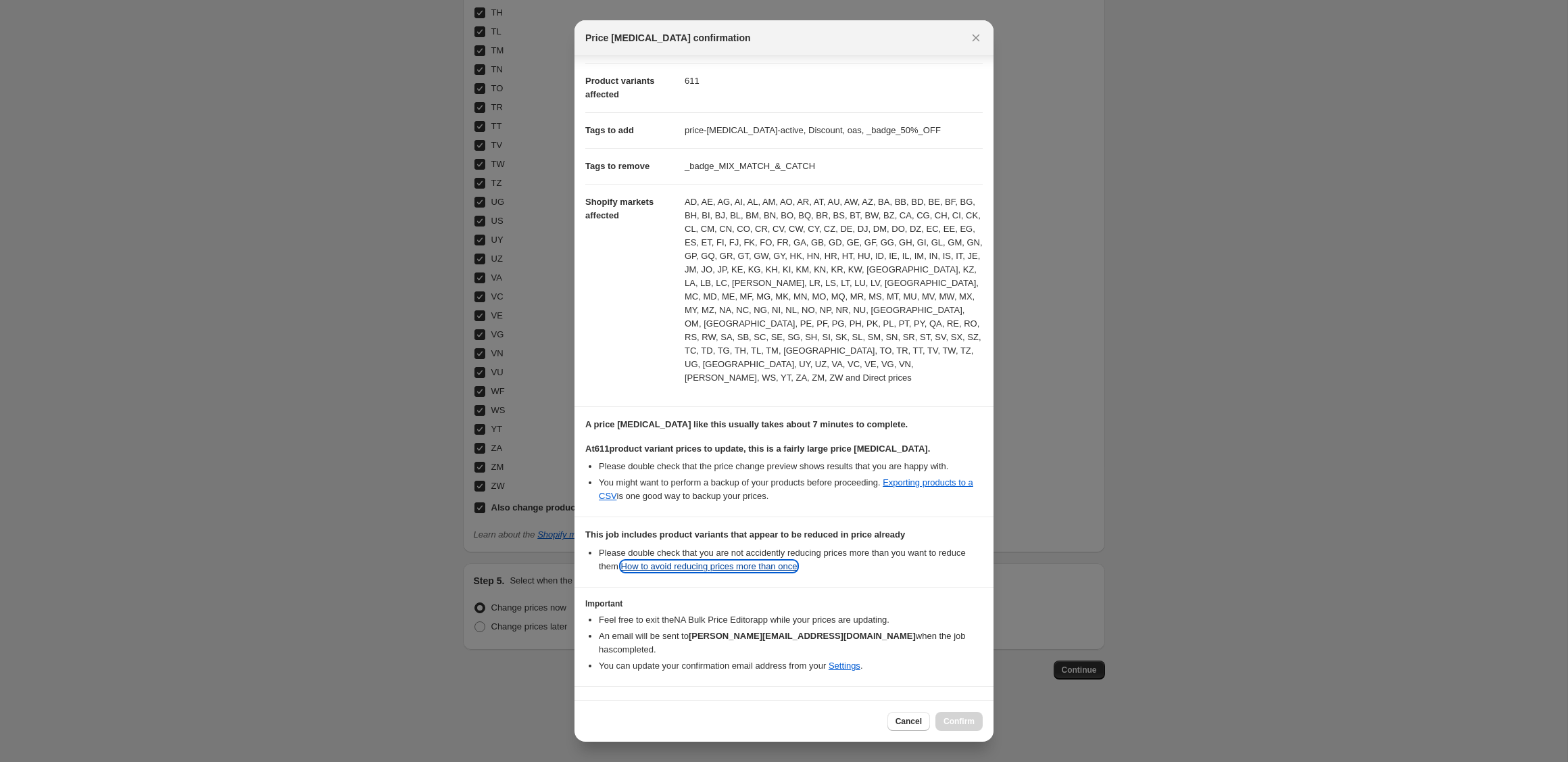
click at [724, 561] on link "How to avoid reducing prices more than once" at bounding box center [710, 566] width 176 height 10
click at [977, 38] on icon "Close" at bounding box center [976, 38] width 14 height 14
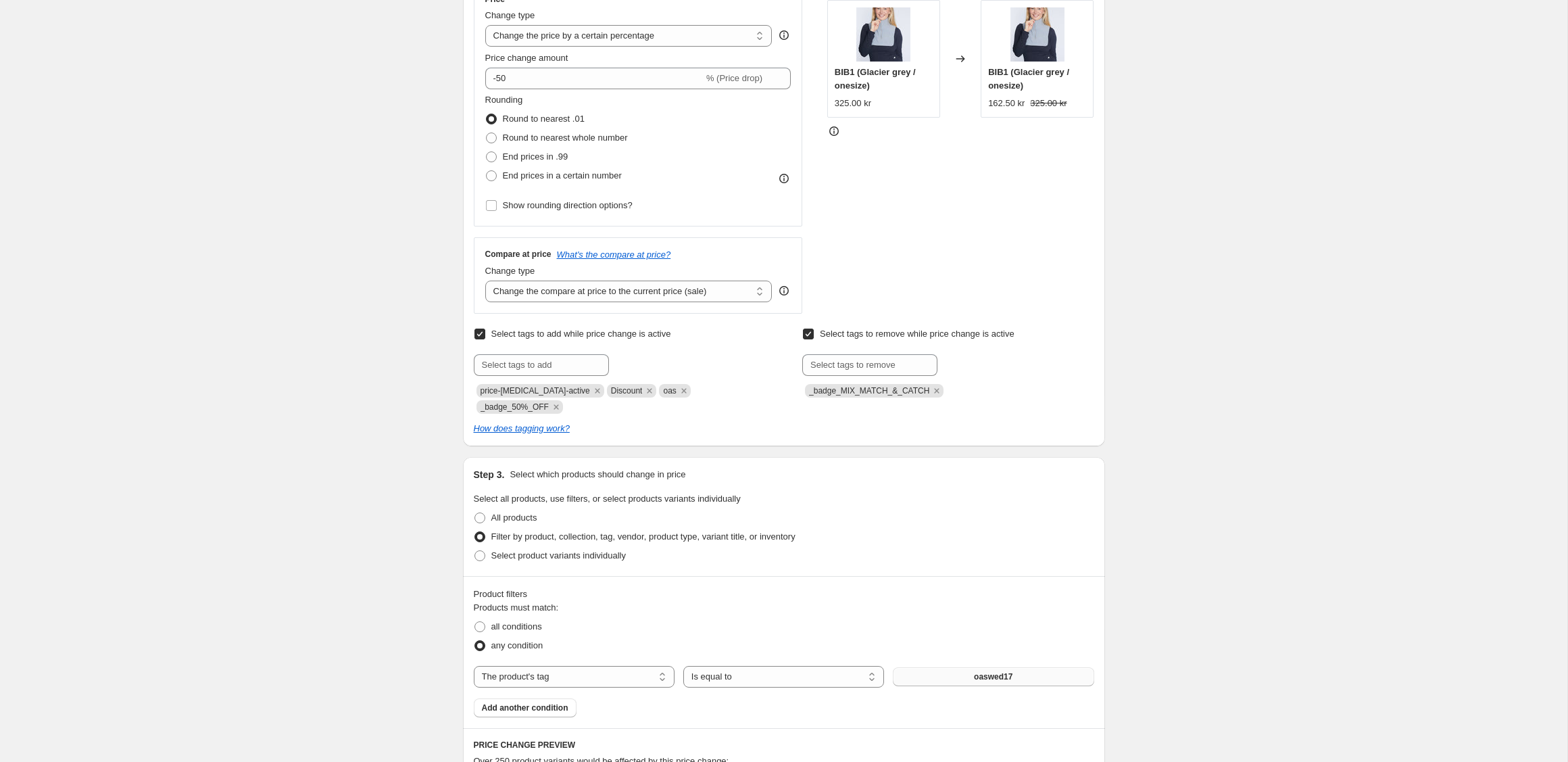
scroll to position [256, 0]
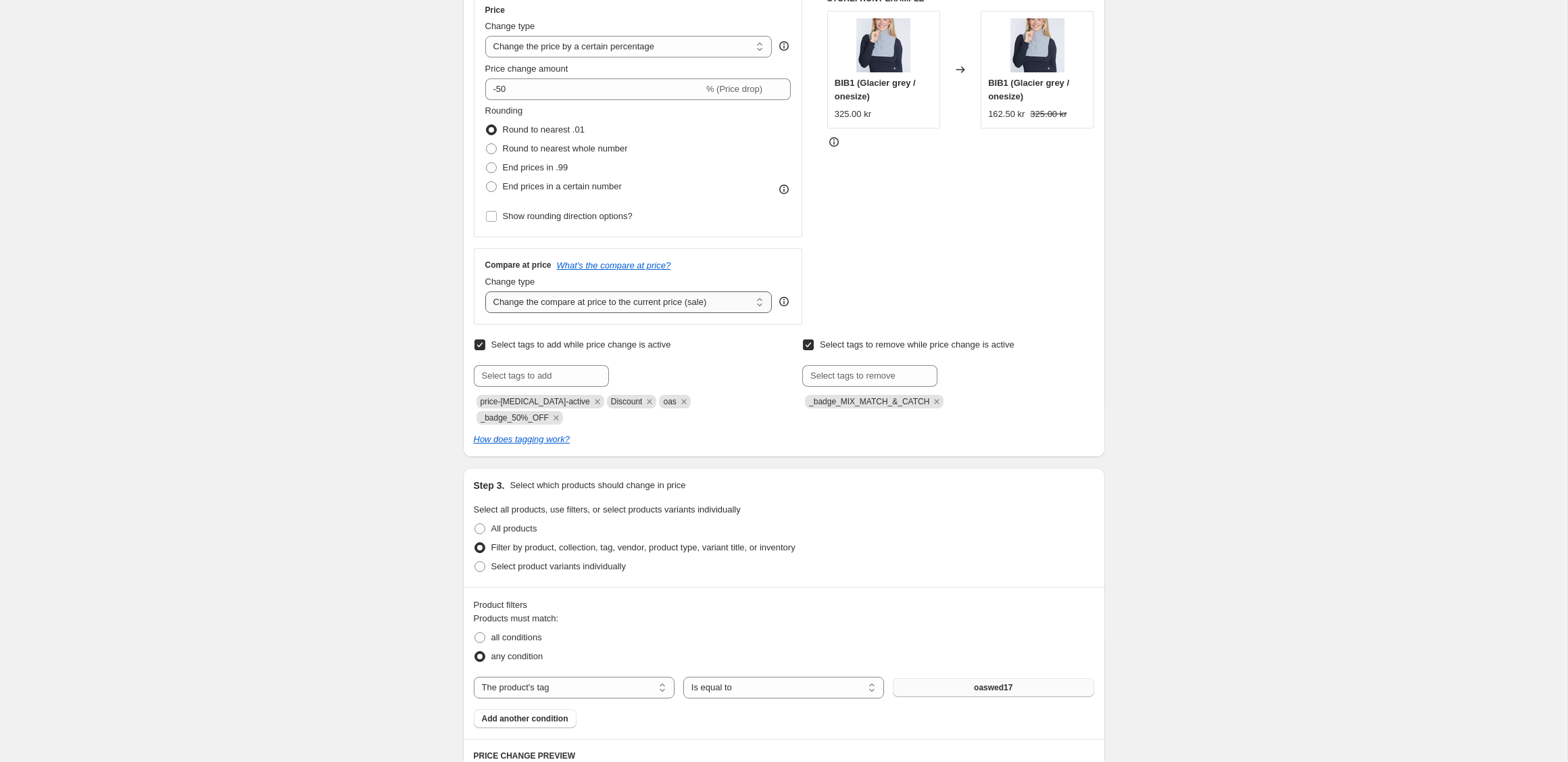
click at [737, 303] on select "Change the compare at price to the current price (sale) Change the compare at p…" at bounding box center [629, 302] width 287 height 21
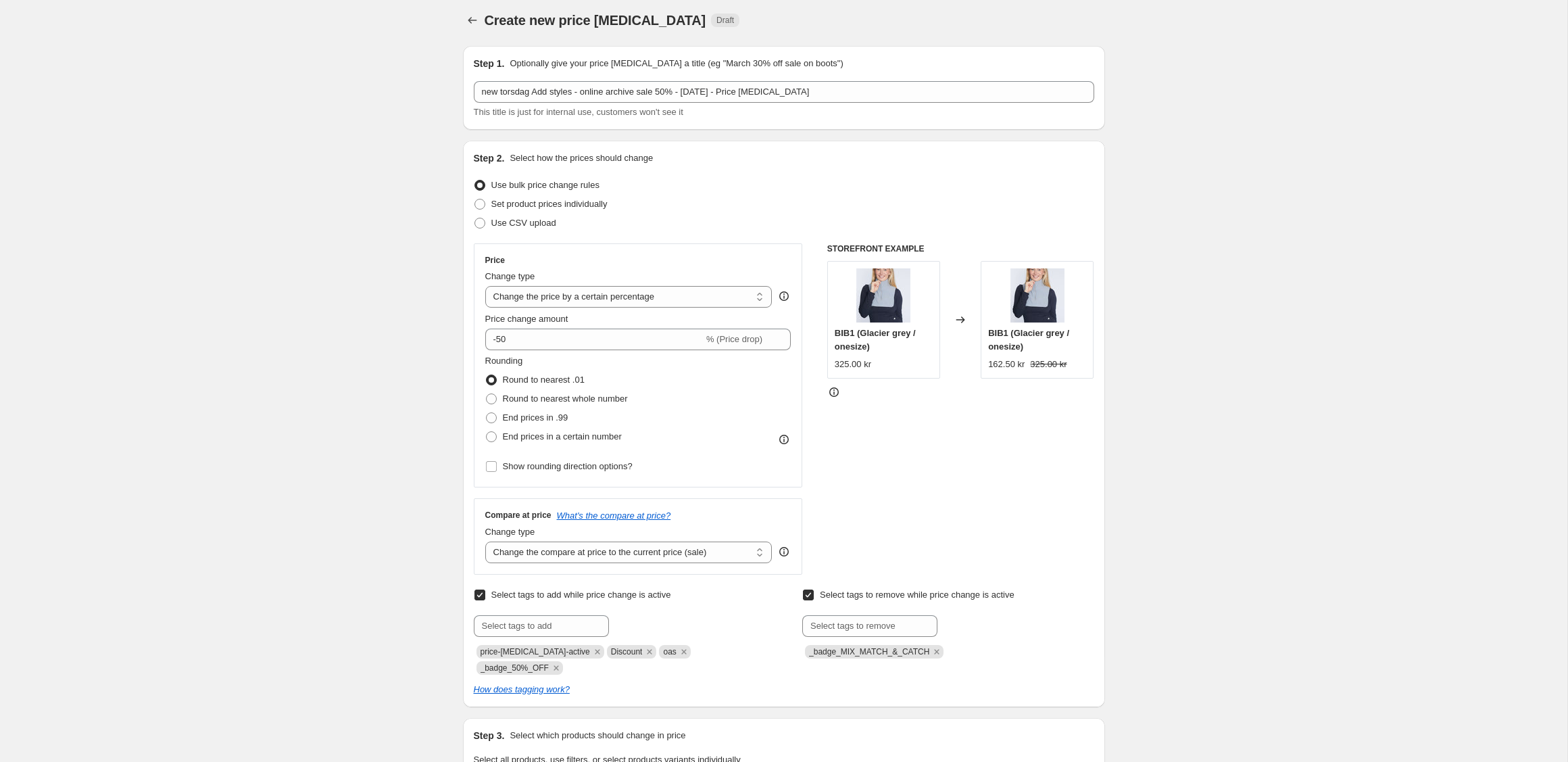
scroll to position [0, 0]
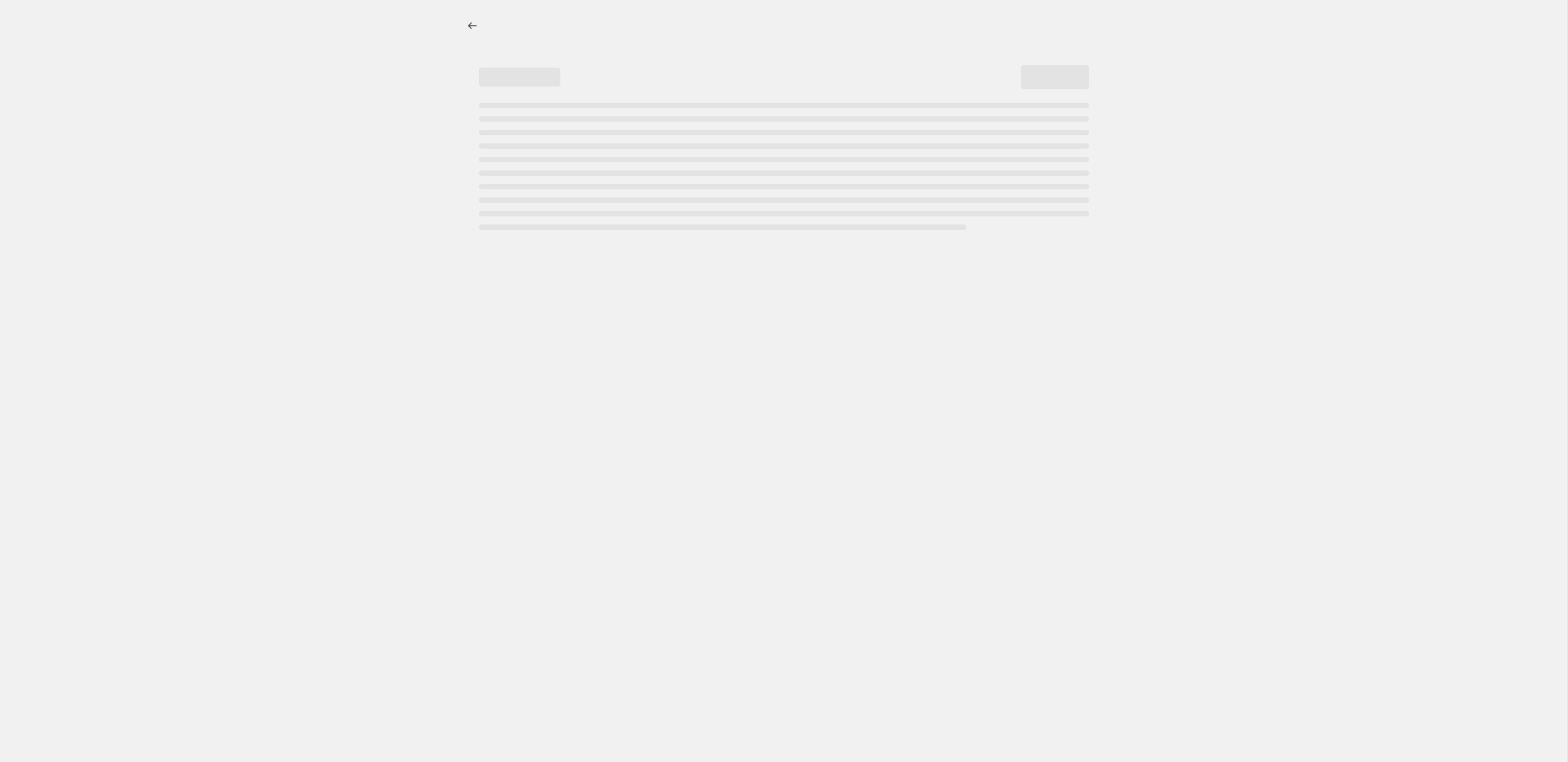
select select "percentage"
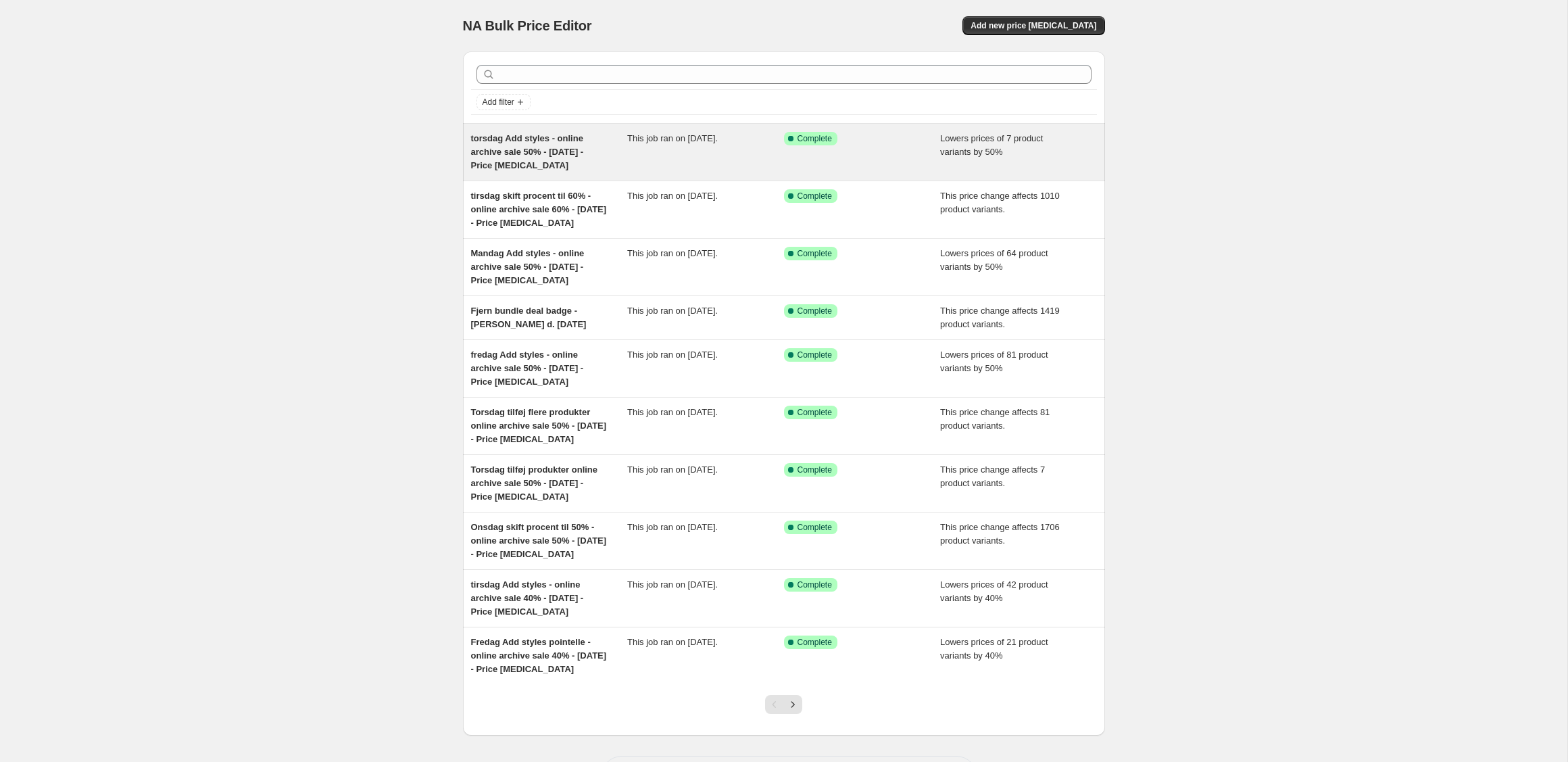
click at [590, 154] on div "torsdag Add styles - online archive sale 50% - [DATE] - Price [MEDICAL_DATA]" at bounding box center [550, 152] width 157 height 41
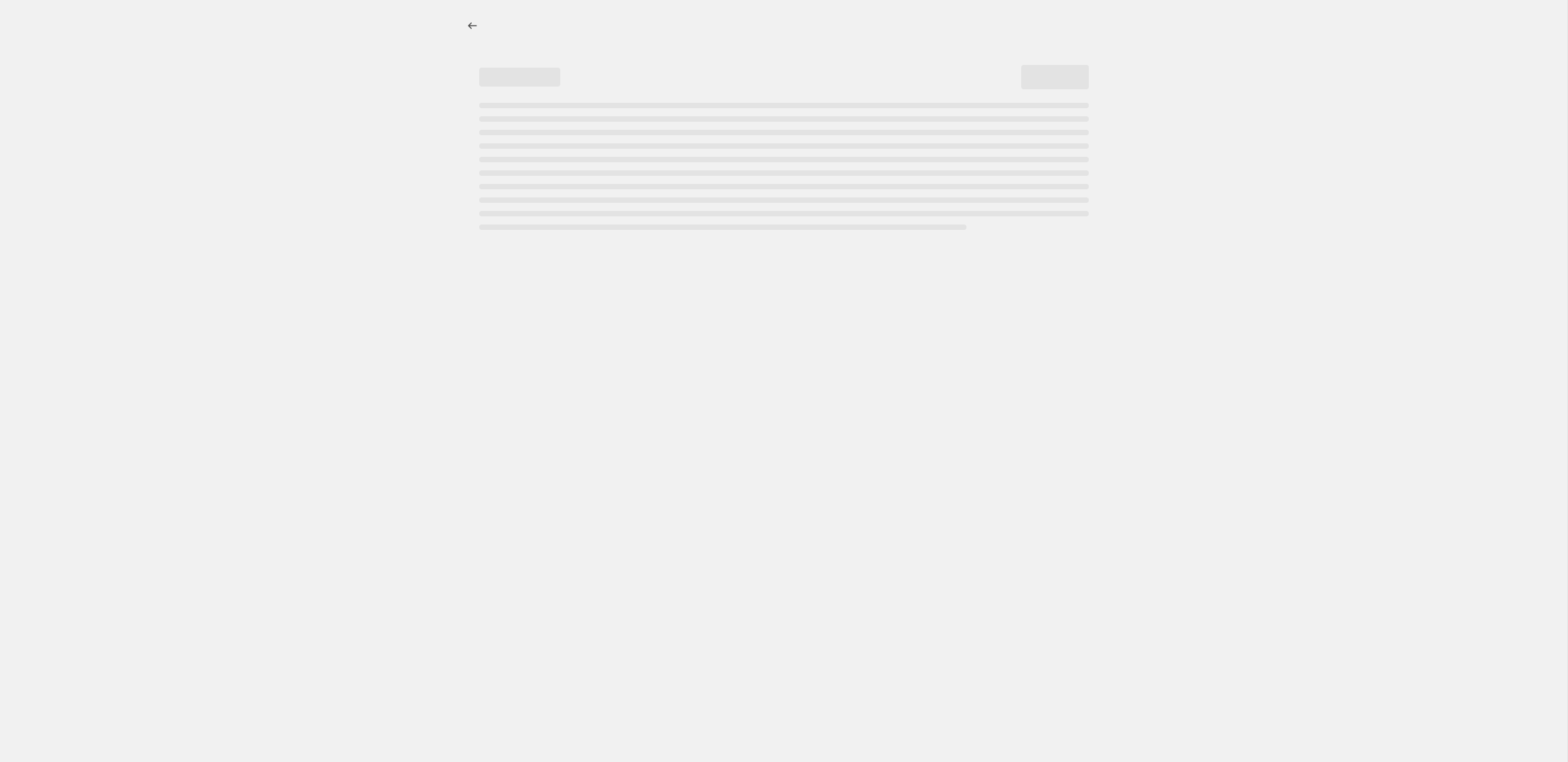
select select "percentage"
select select "tag"
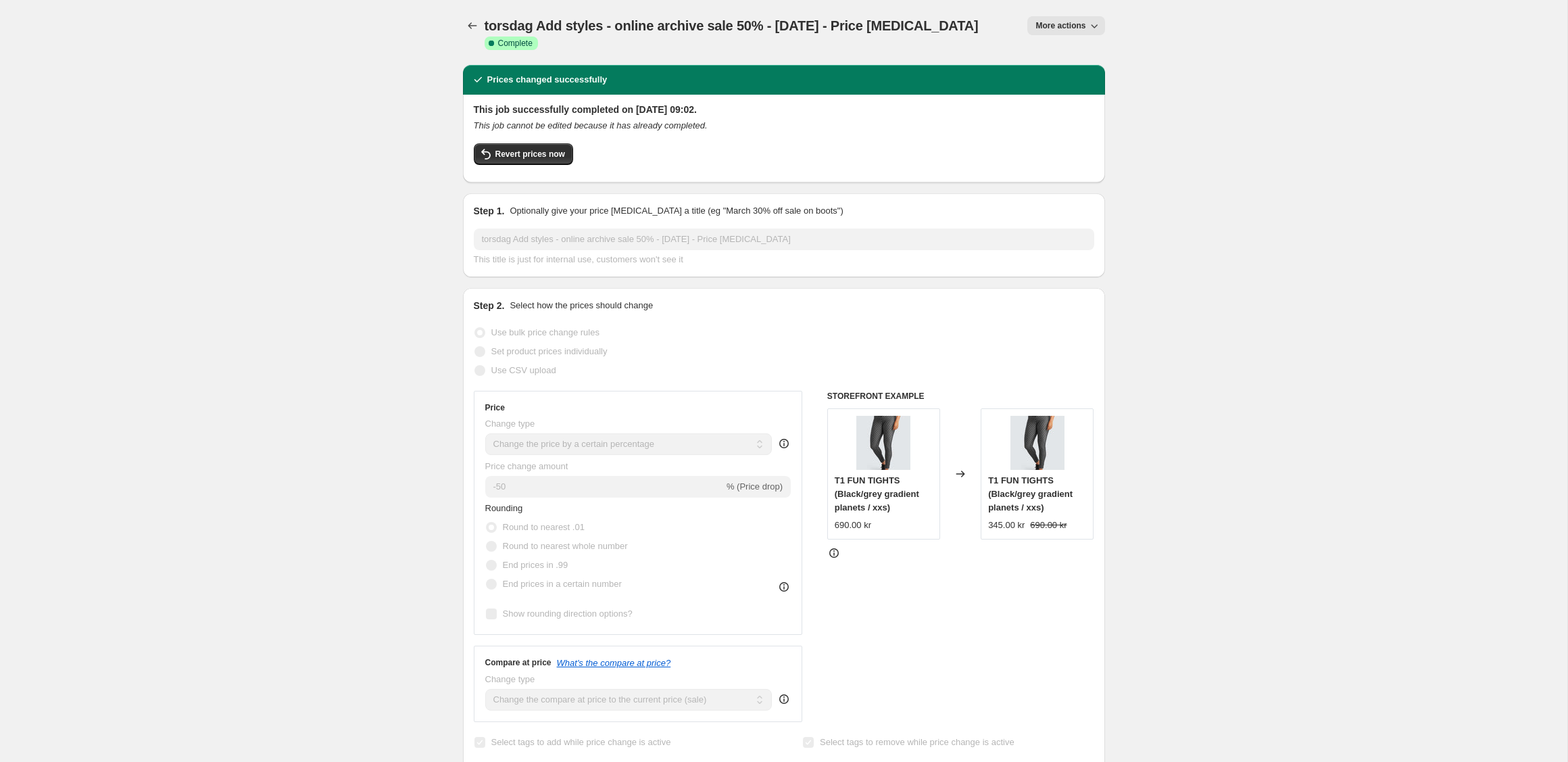
click at [1075, 25] on span "More actions" at bounding box center [1060, 25] width 50 height 11
click at [1062, 81] on span "Copy to new job" at bounding box center [1066, 77] width 63 height 10
select select "percentage"
select select "tag"
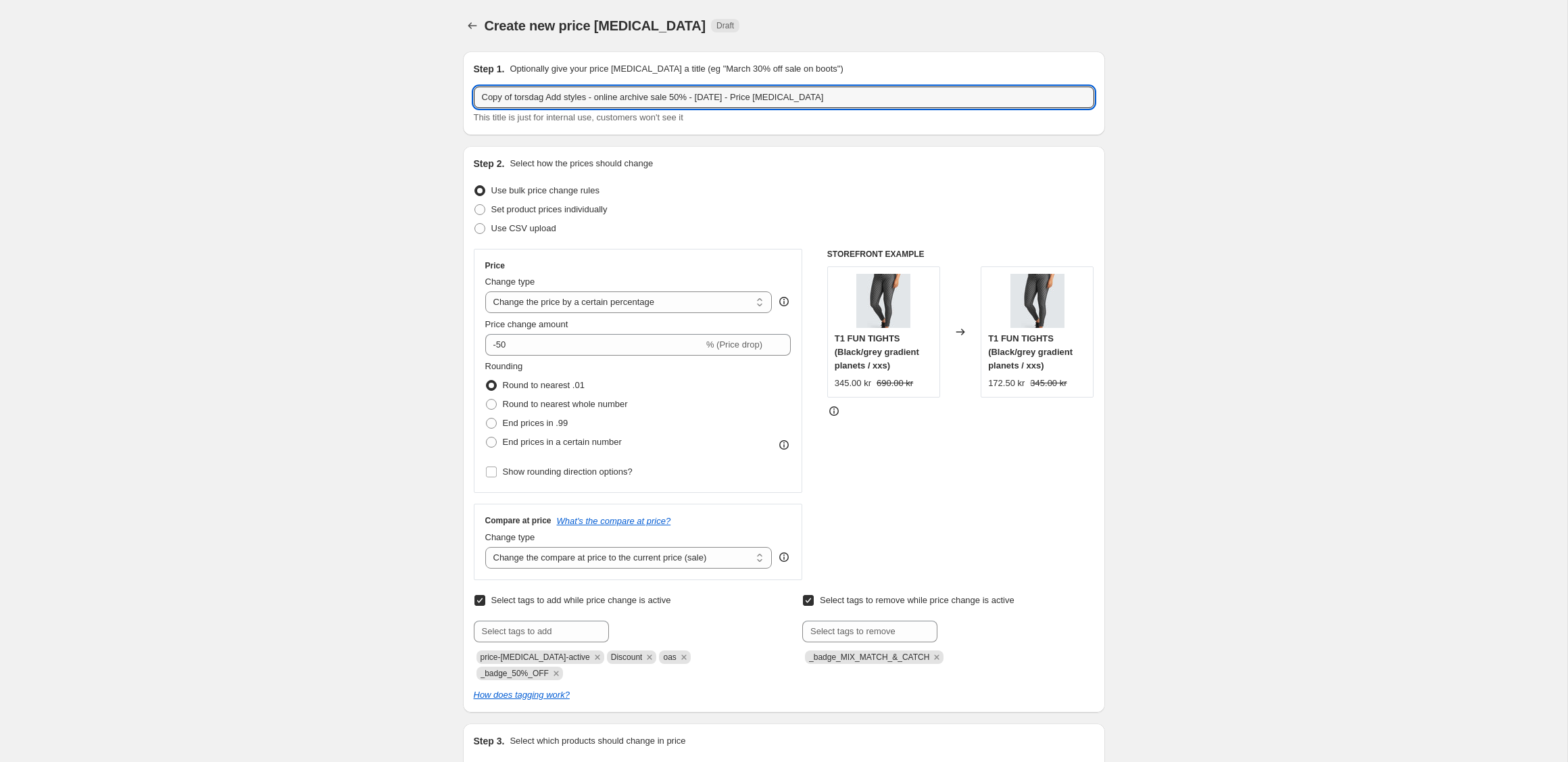
drag, startPoint x: 514, startPoint y: 96, endPoint x: 437, endPoint y: 96, distance: 77.0
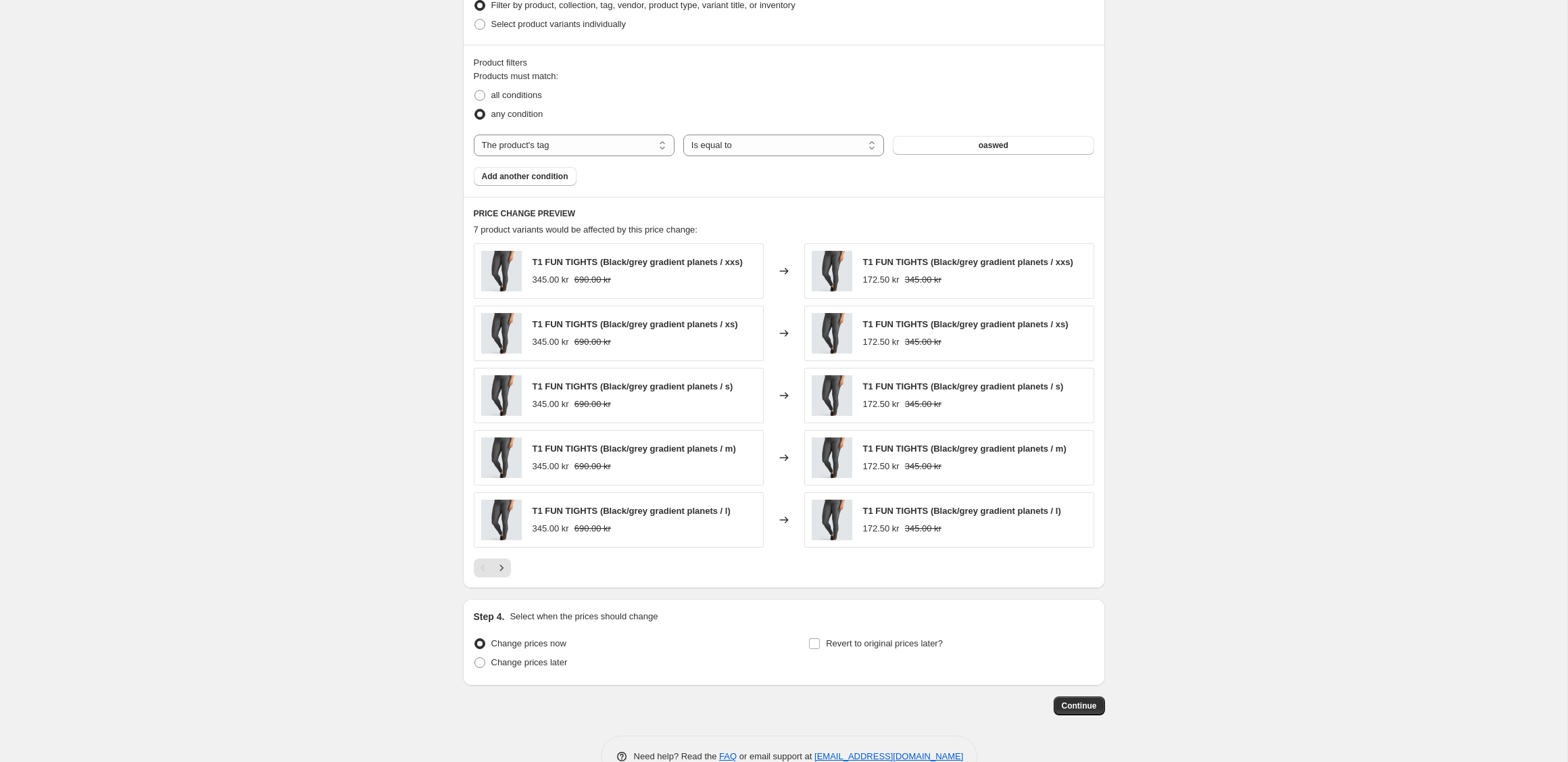
scroll to position [774, 0]
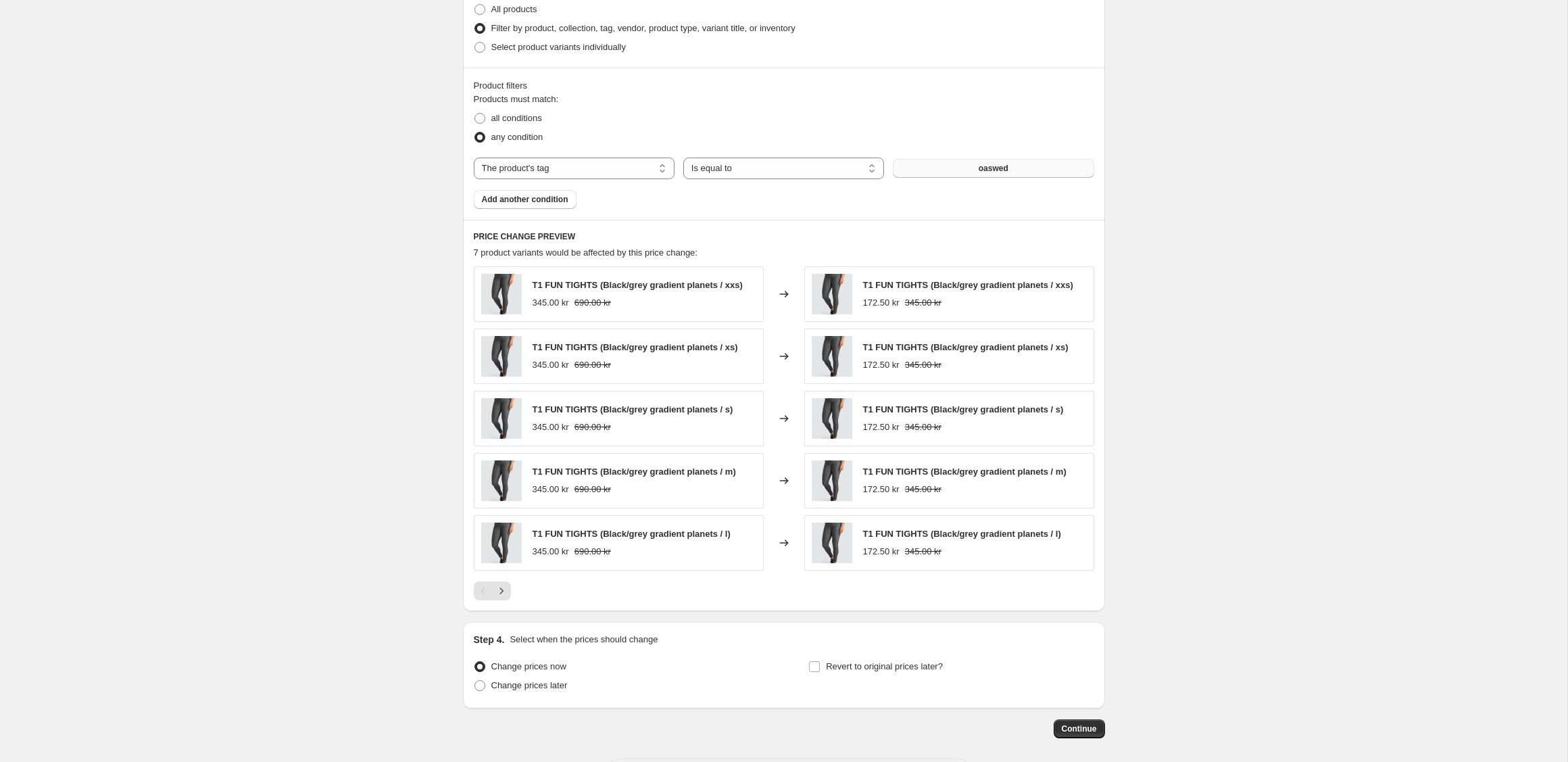
type input "new torsdag Add styles - online archive sale 50% - [DATE] - Price [MEDICAL_DATA]"
click at [991, 163] on span "oaswed" at bounding box center [993, 167] width 29 height 11
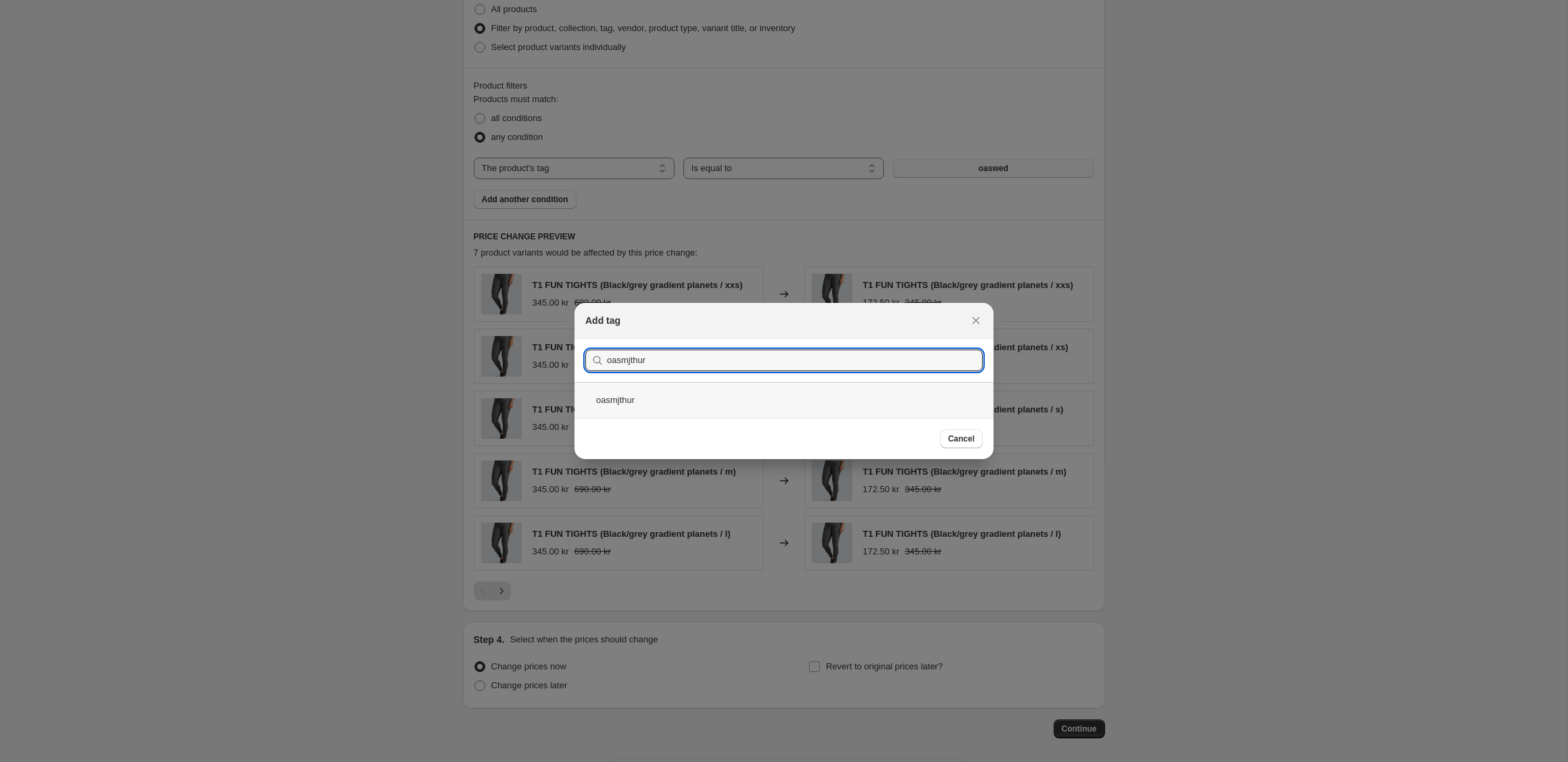
type input "oasmjthur"
click at [647, 403] on div "oasmjthur" at bounding box center [783, 400] width 419 height 36
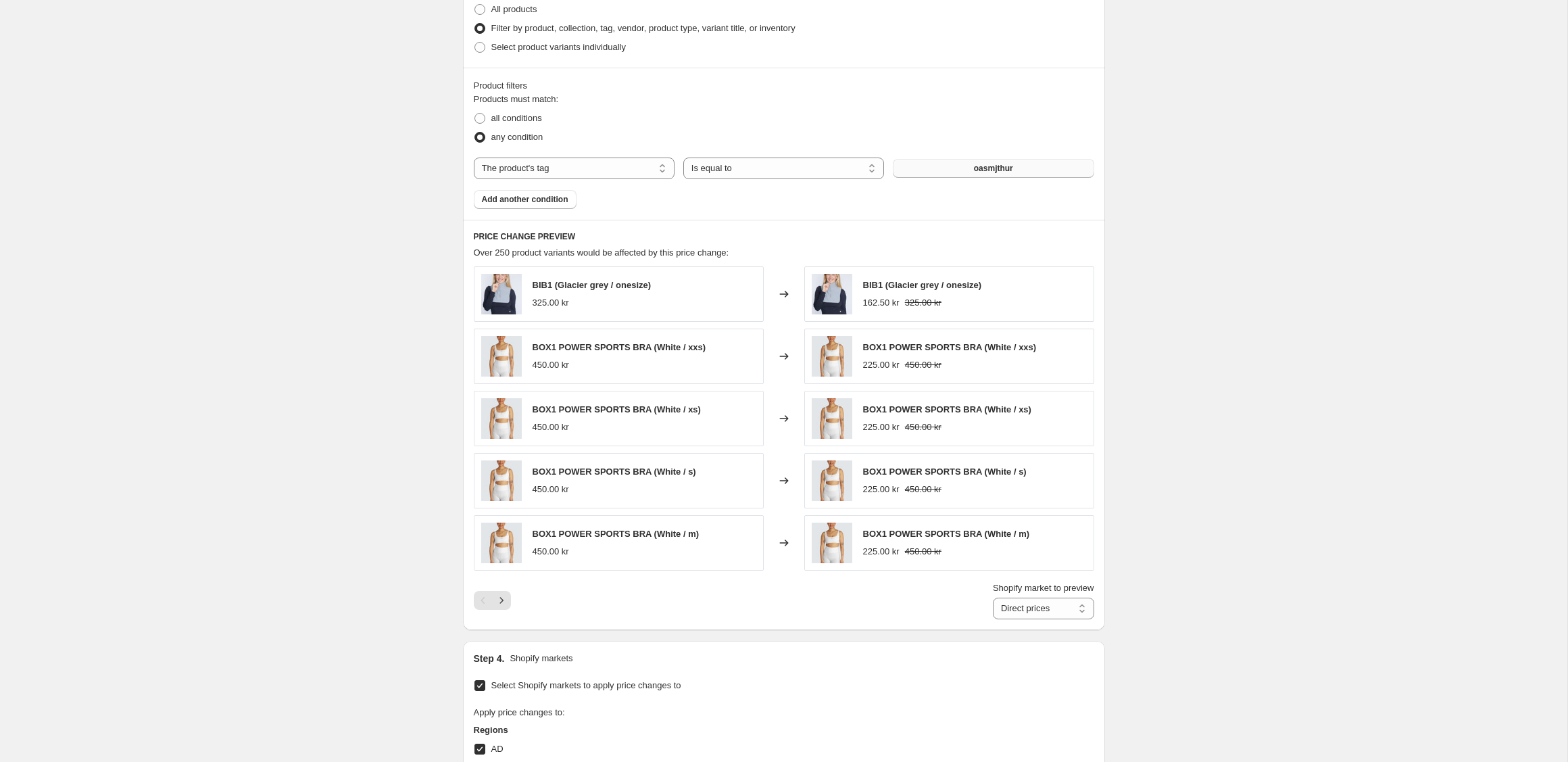
scroll to position [806, 0]
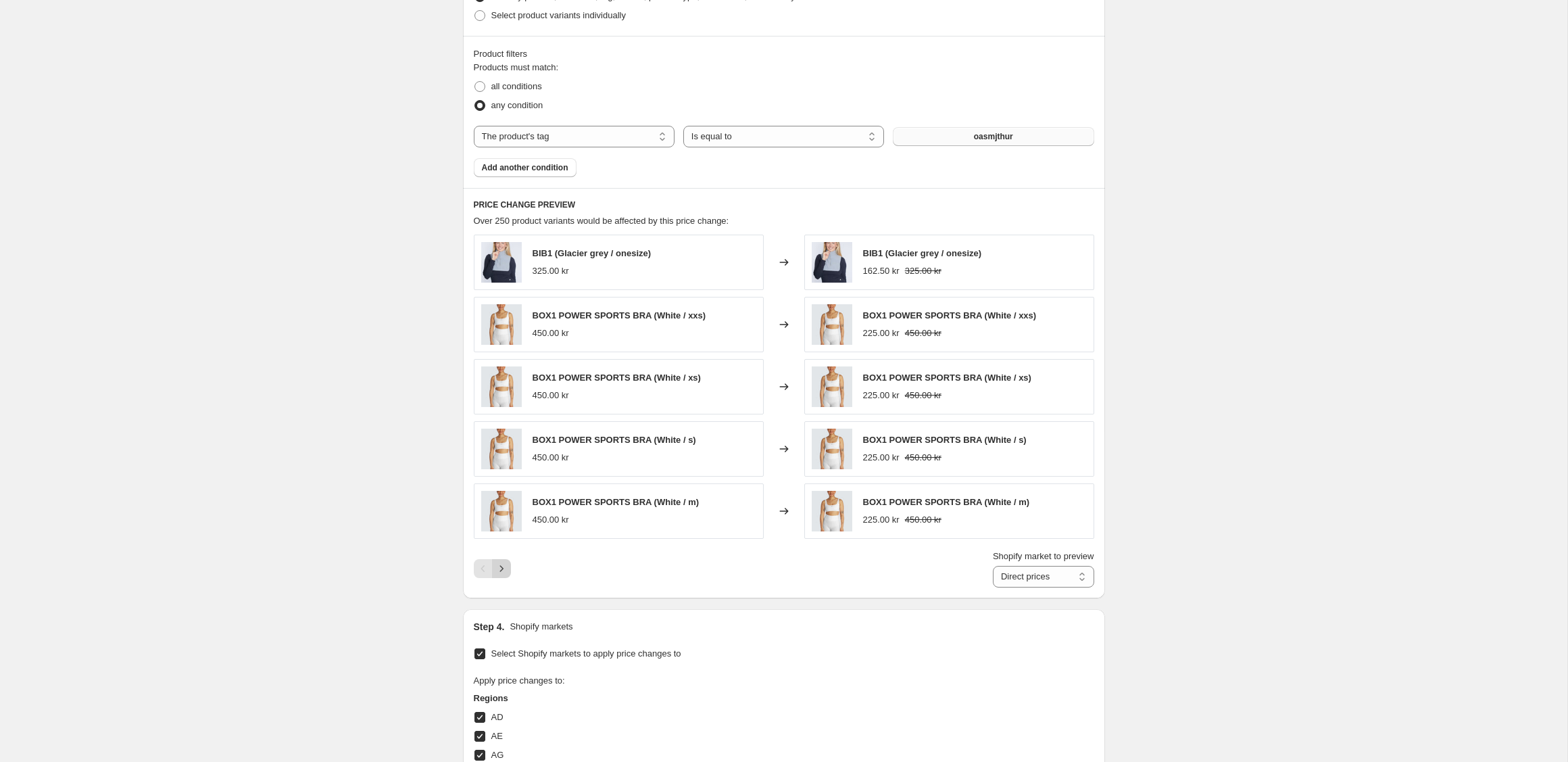
click at [502, 570] on icon "Next" at bounding box center [501, 568] width 14 height 14
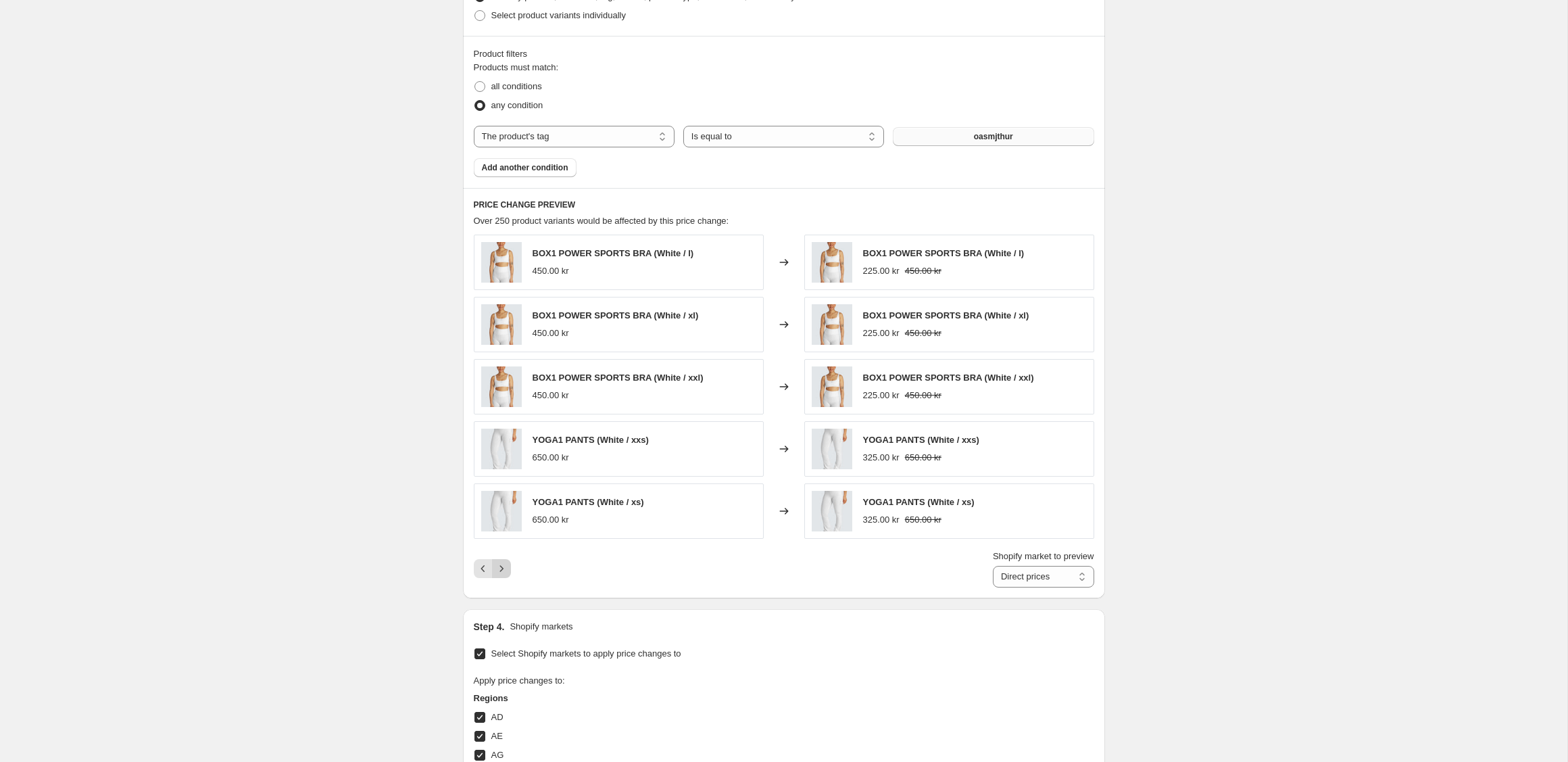
click at [502, 570] on icon "Next" at bounding box center [501, 568] width 14 height 14
click at [507, 574] on icon "Next" at bounding box center [501, 568] width 14 height 14
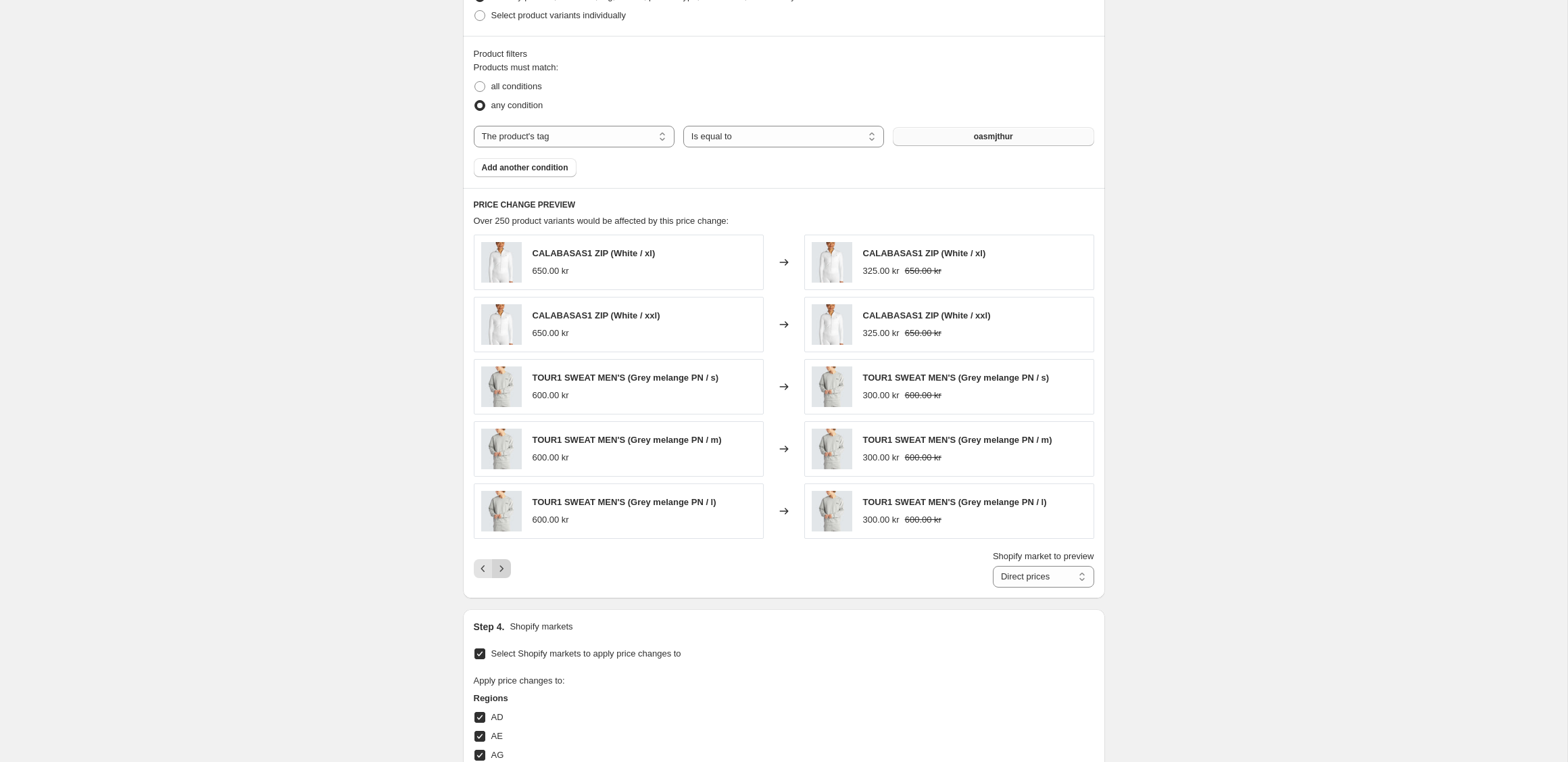
click at [500, 571] on icon "Next" at bounding box center [501, 568] width 14 height 14
click at [505, 570] on icon "Next" at bounding box center [501, 568] width 14 height 14
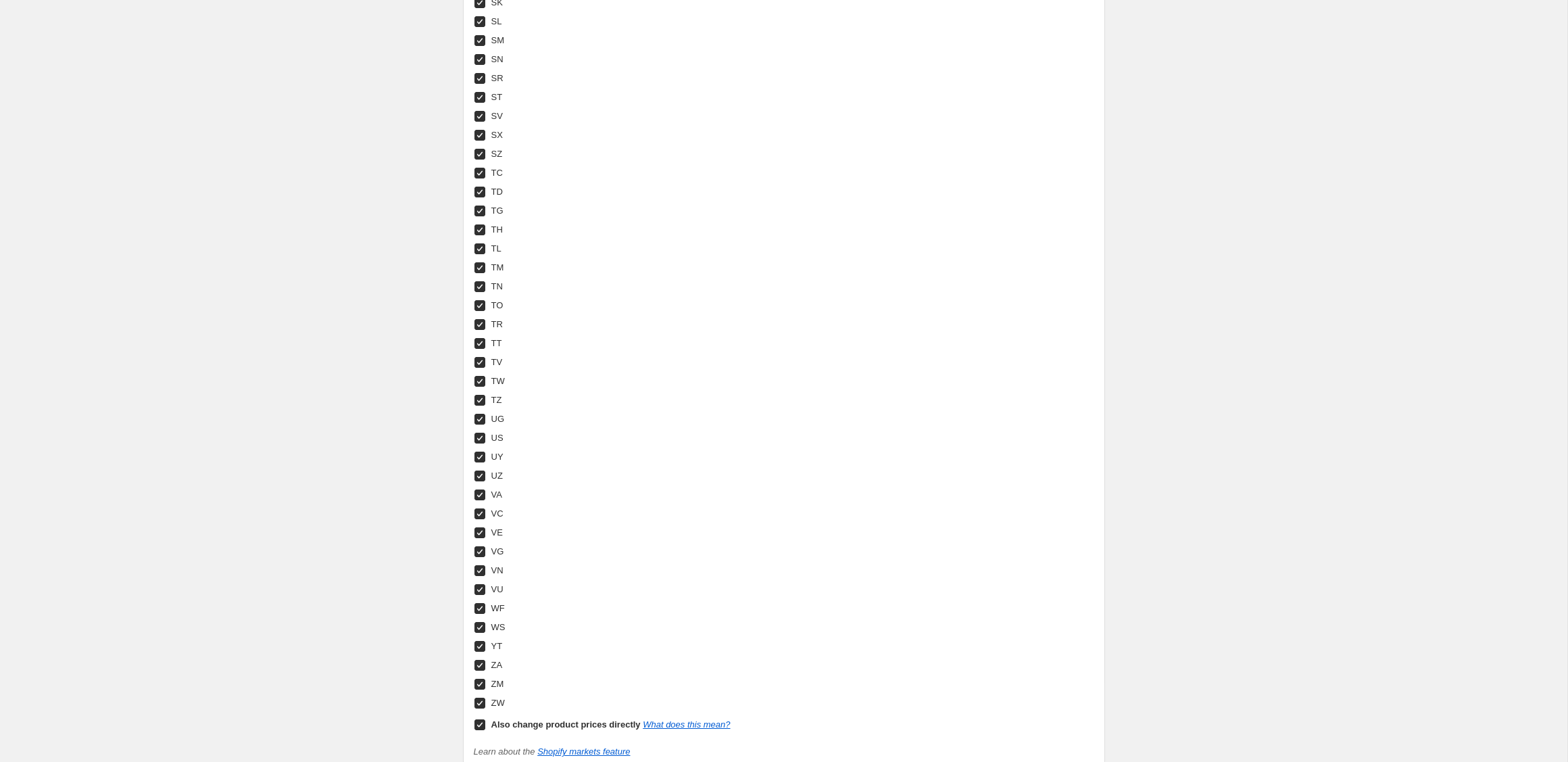
scroll to position [4898, 0]
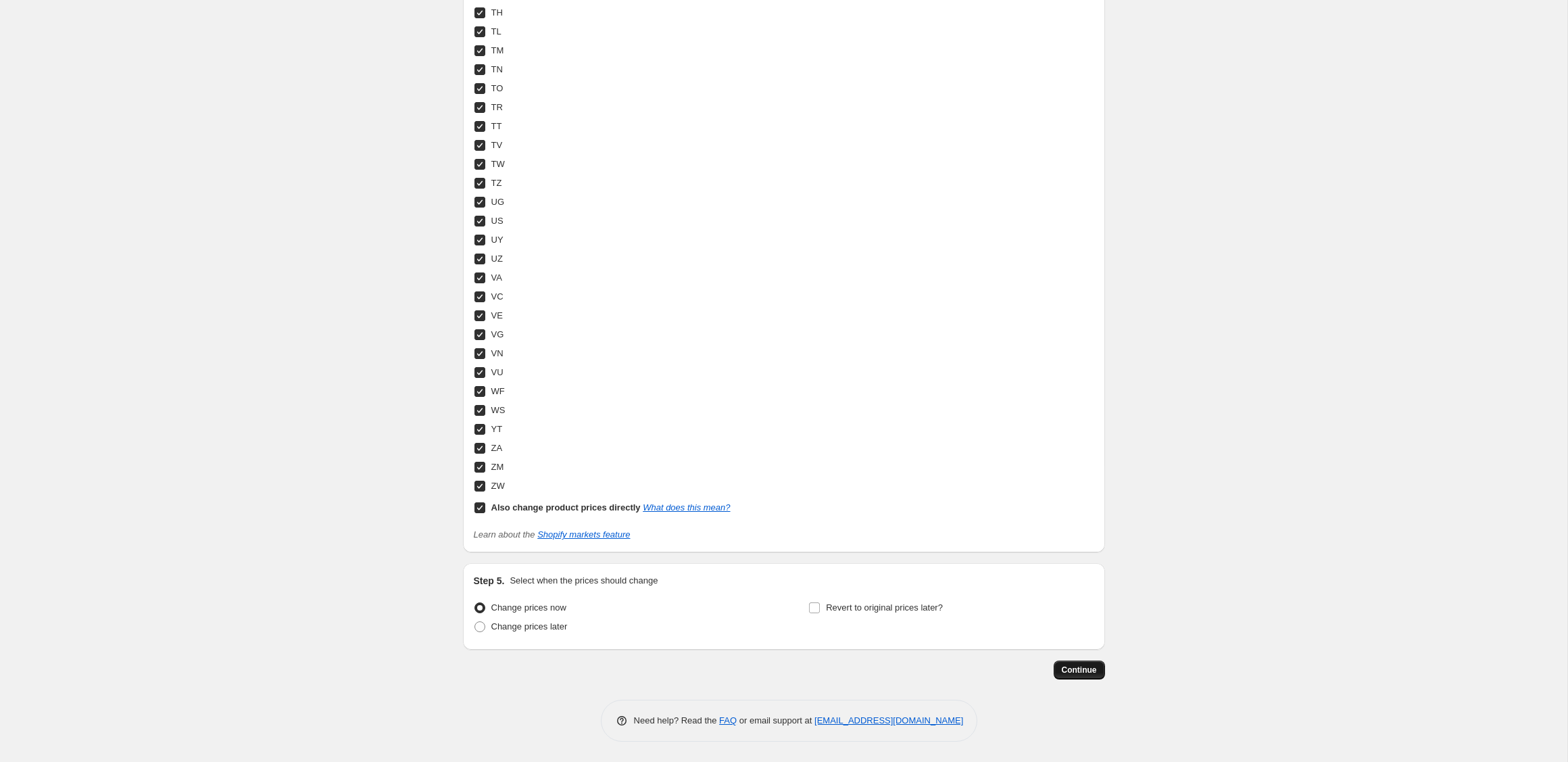
click at [1083, 671] on span "Continue" at bounding box center [1079, 670] width 35 height 11
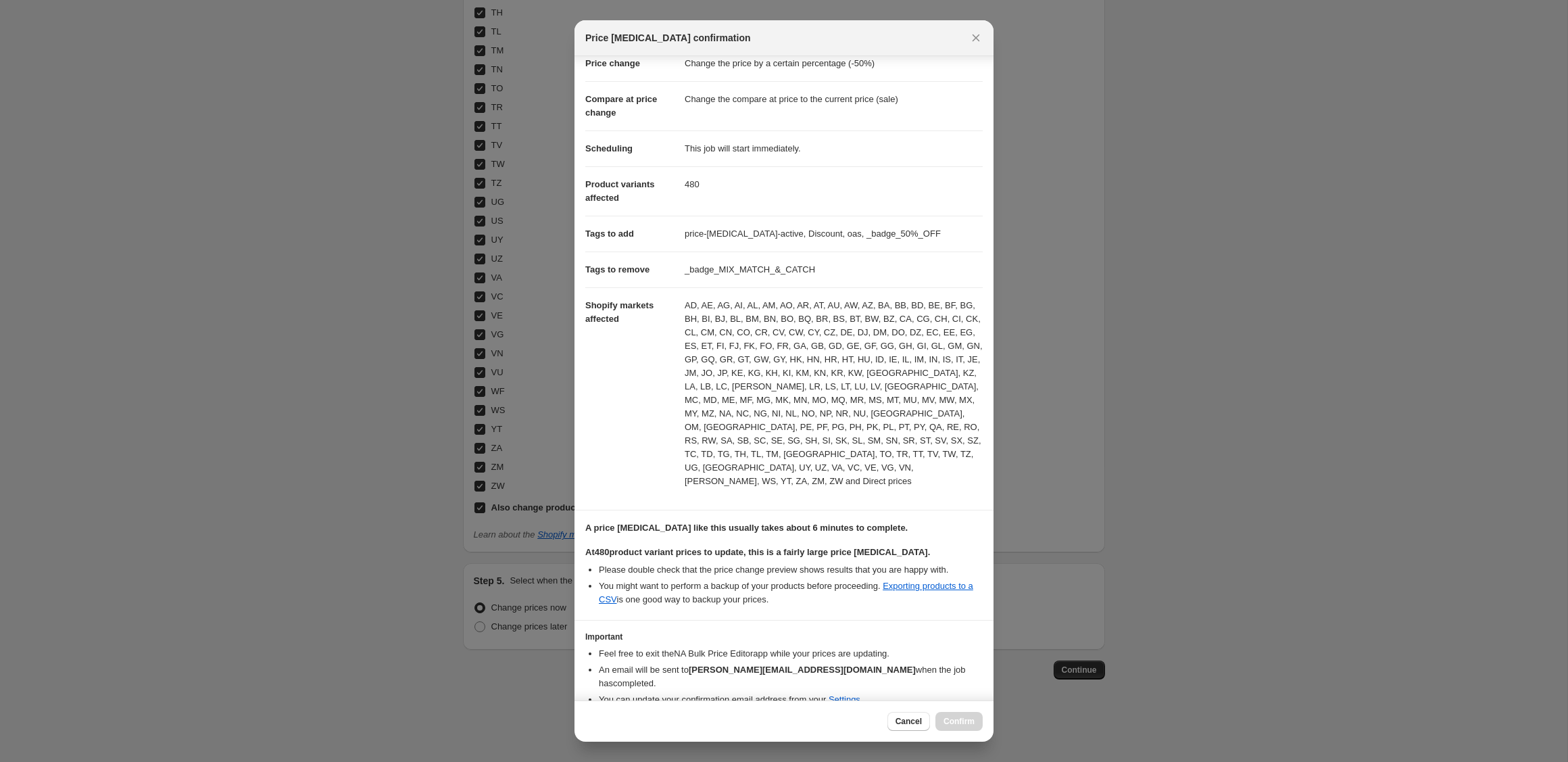
scroll to position [69, 0]
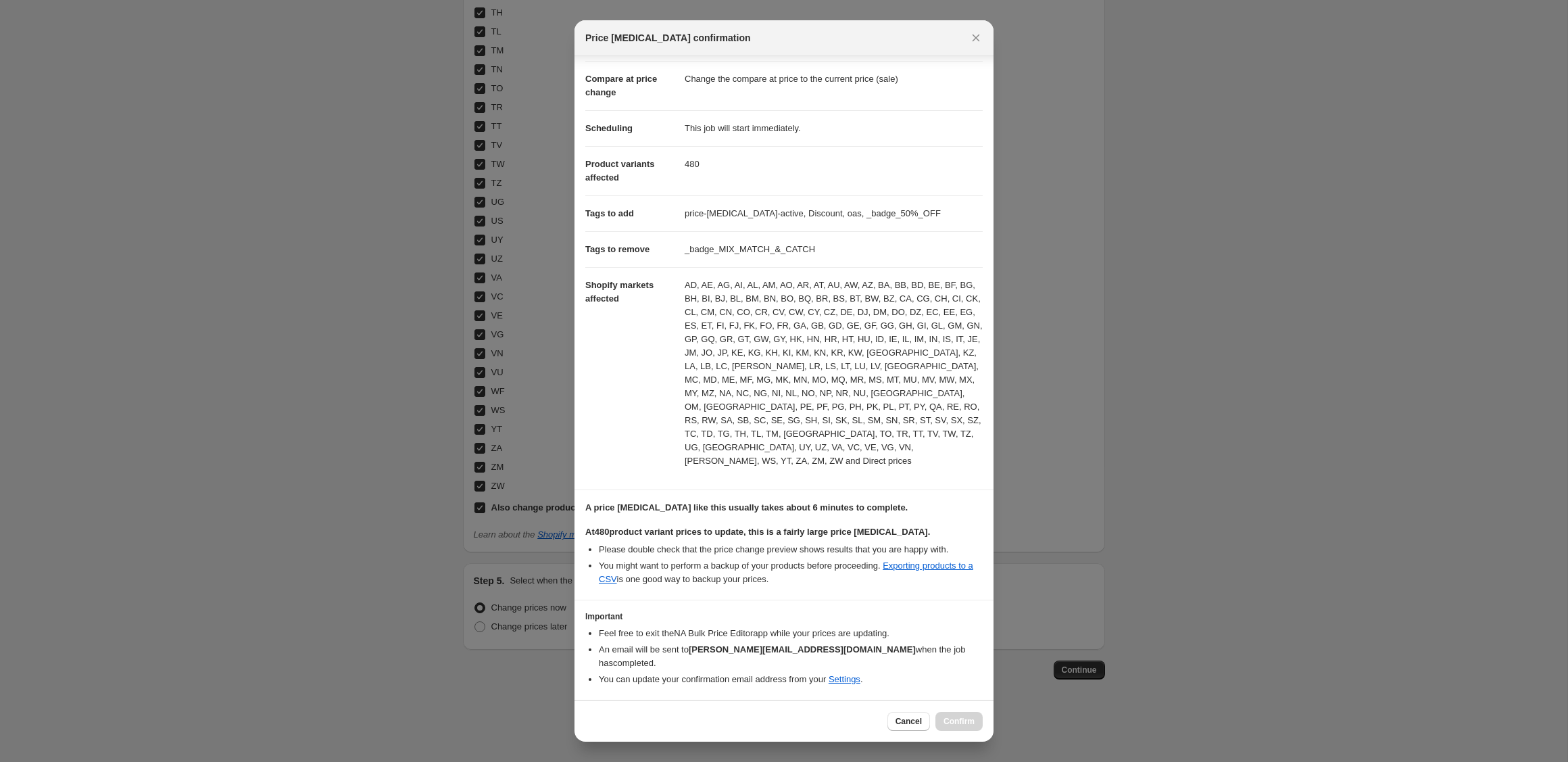
click at [590, 715] on input "I understand that this price change job will affect 480 product variants" at bounding box center [591, 720] width 11 height 11
checkbox input "true"
click at [955, 720] on span "Confirm" at bounding box center [959, 720] width 31 height 11
